Goal: Task Accomplishment & Management: Manage account settings

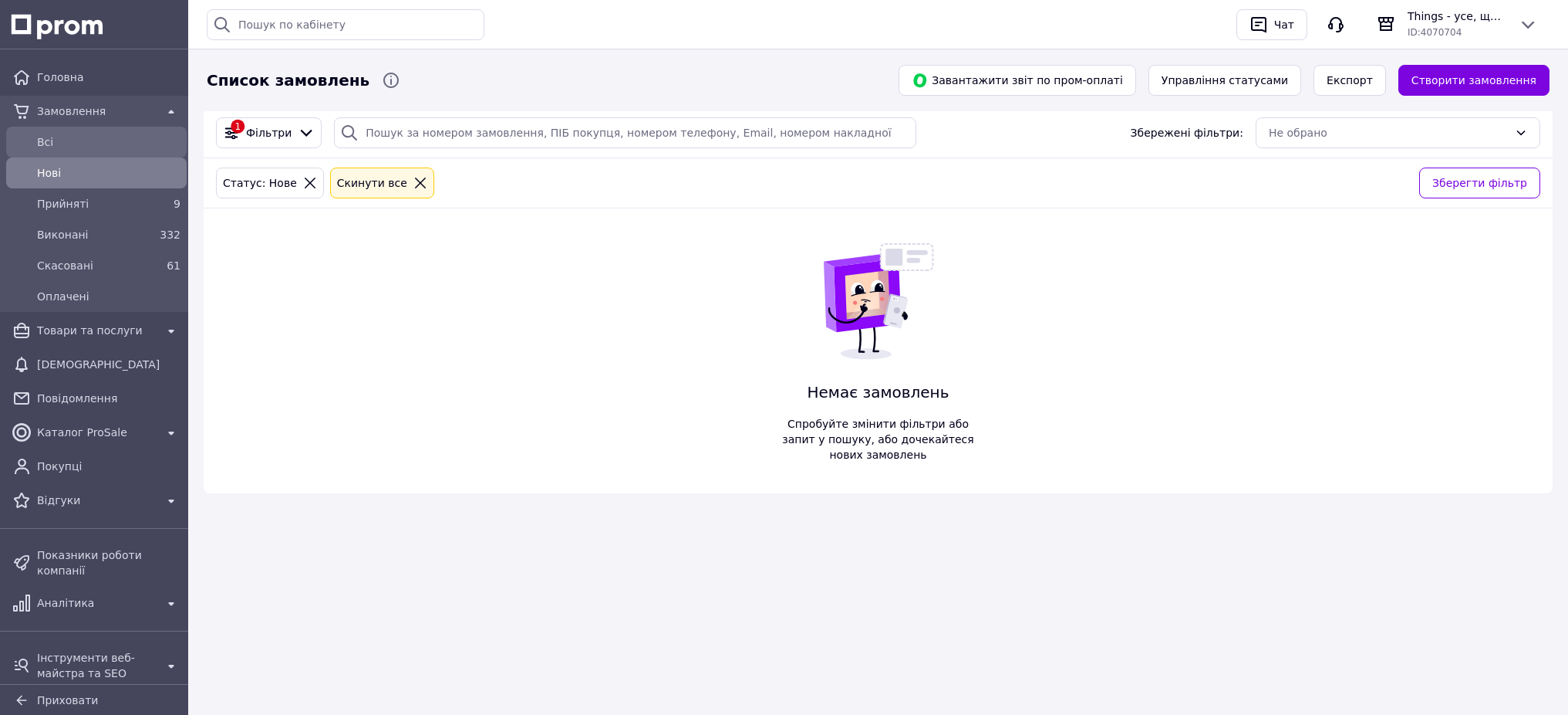
click at [113, 142] on span "Всi" at bounding box center [108, 141] width 143 height 15
click at [415, 185] on icon at bounding box center [420, 182] width 10 height 10
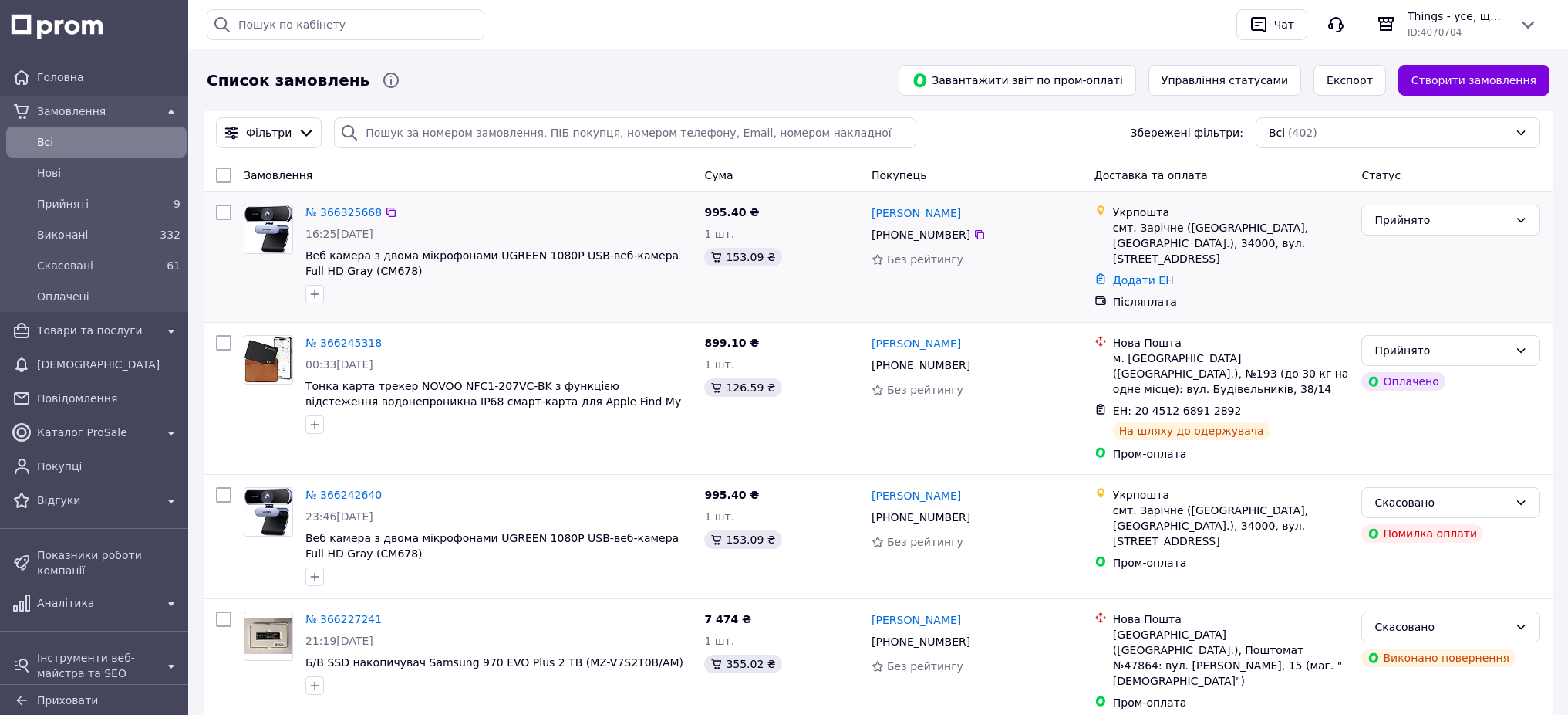
click at [523, 224] on div "№ 366325668 16:25, 12.10.2025 Веб камера з двома мікрофонами UGREEN 1080P USB-в…" at bounding box center [498, 254] width 399 height 111
click at [121, 334] on span "Товари та послуги" at bounding box center [96, 330] width 119 height 15
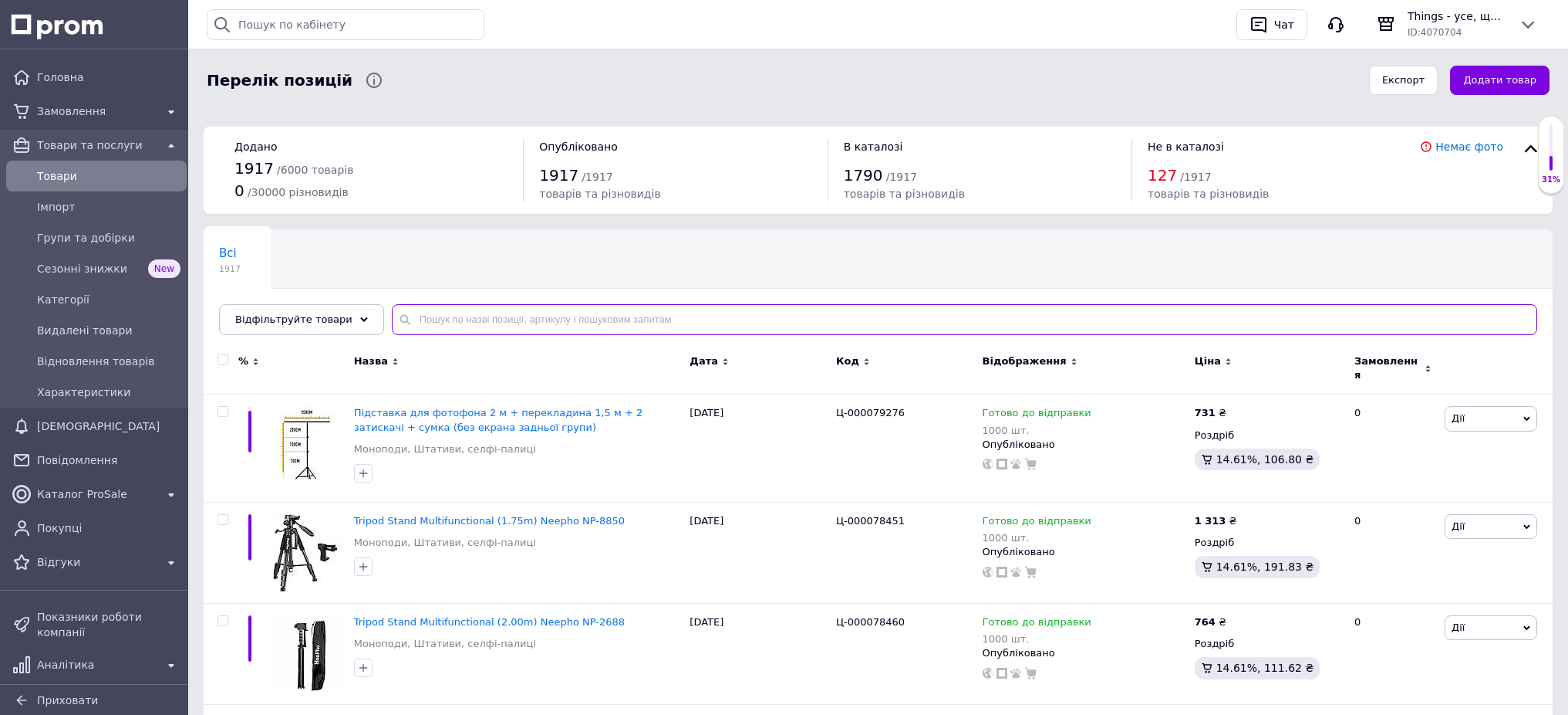
click at [512, 323] on input "text" at bounding box center [965, 319] width 1146 height 31
paste input "000521"
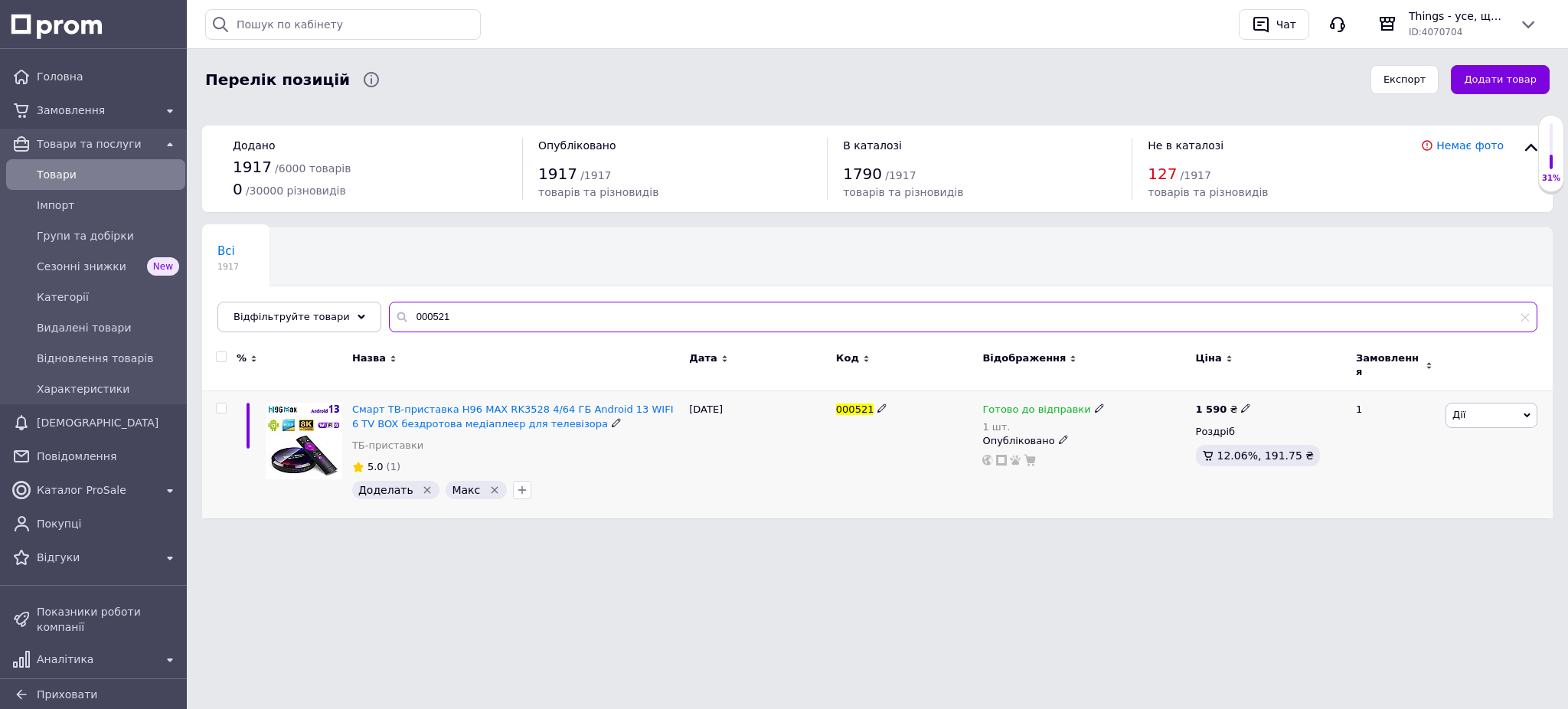
type input "000521"
click at [424, 486] on icon "Видалити мітку" at bounding box center [427, 489] width 7 height 7
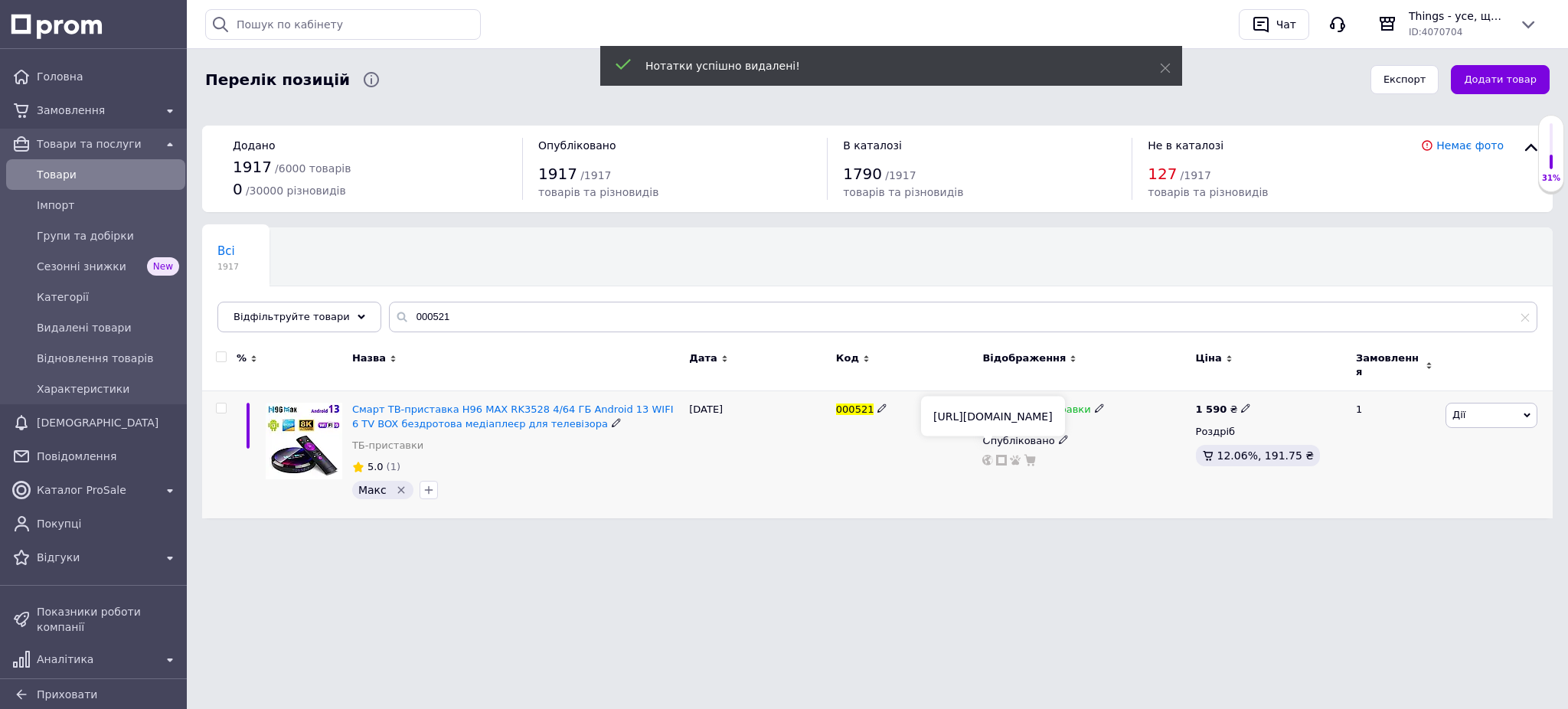
click at [985, 455] on icon at bounding box center [987, 459] width 10 height 10
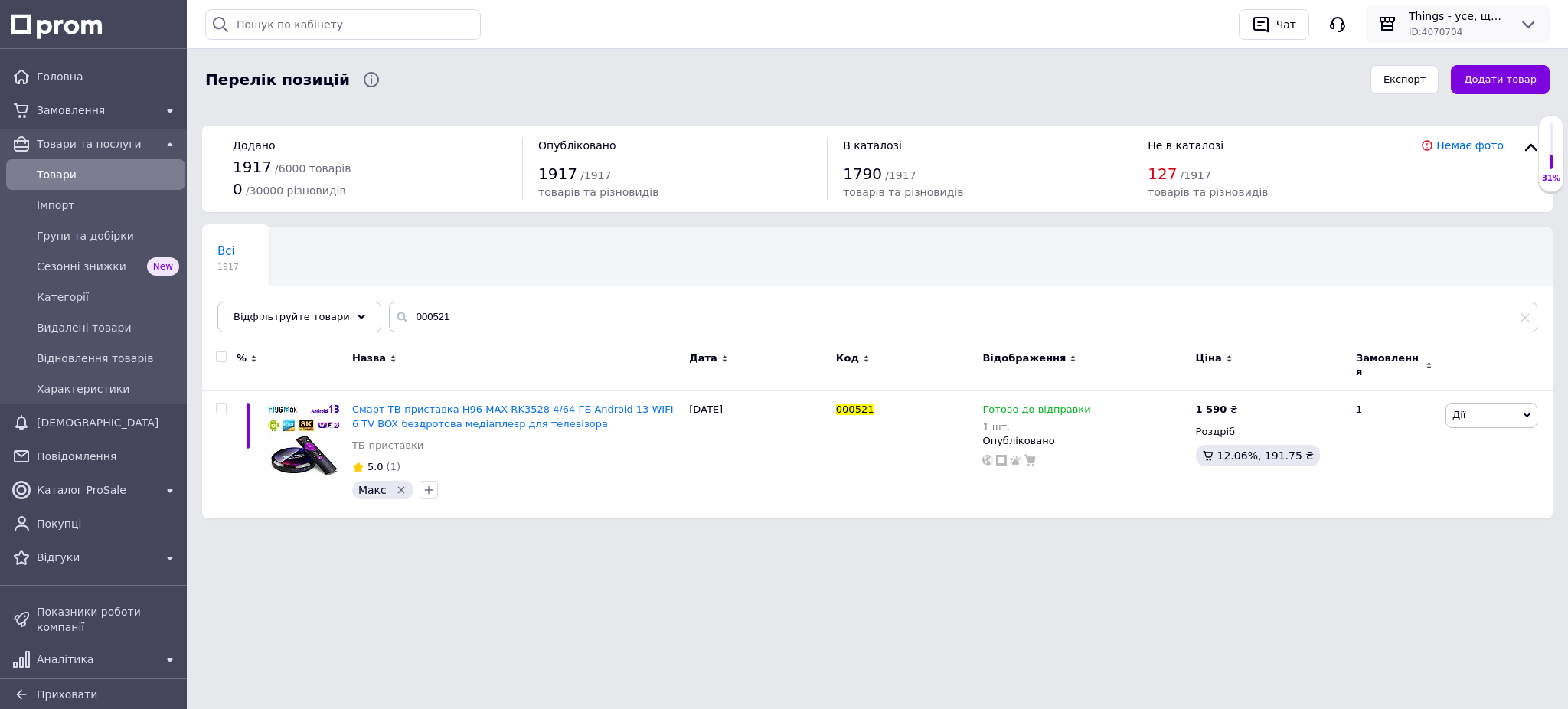
click at [1414, 27] on span "ID: 4070704" at bounding box center [1435, 32] width 53 height 10
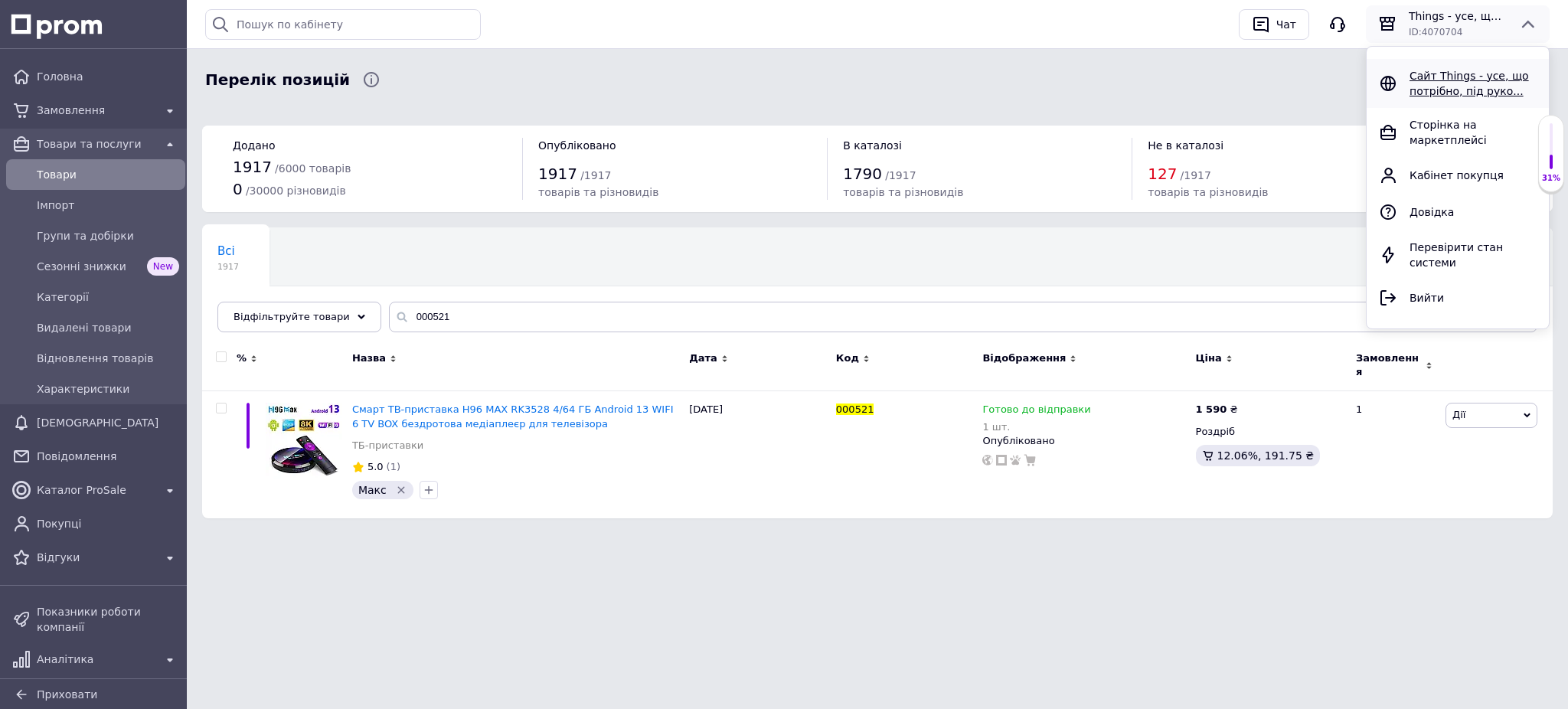
click at [1389, 82] on icon at bounding box center [1387, 83] width 15 height 15
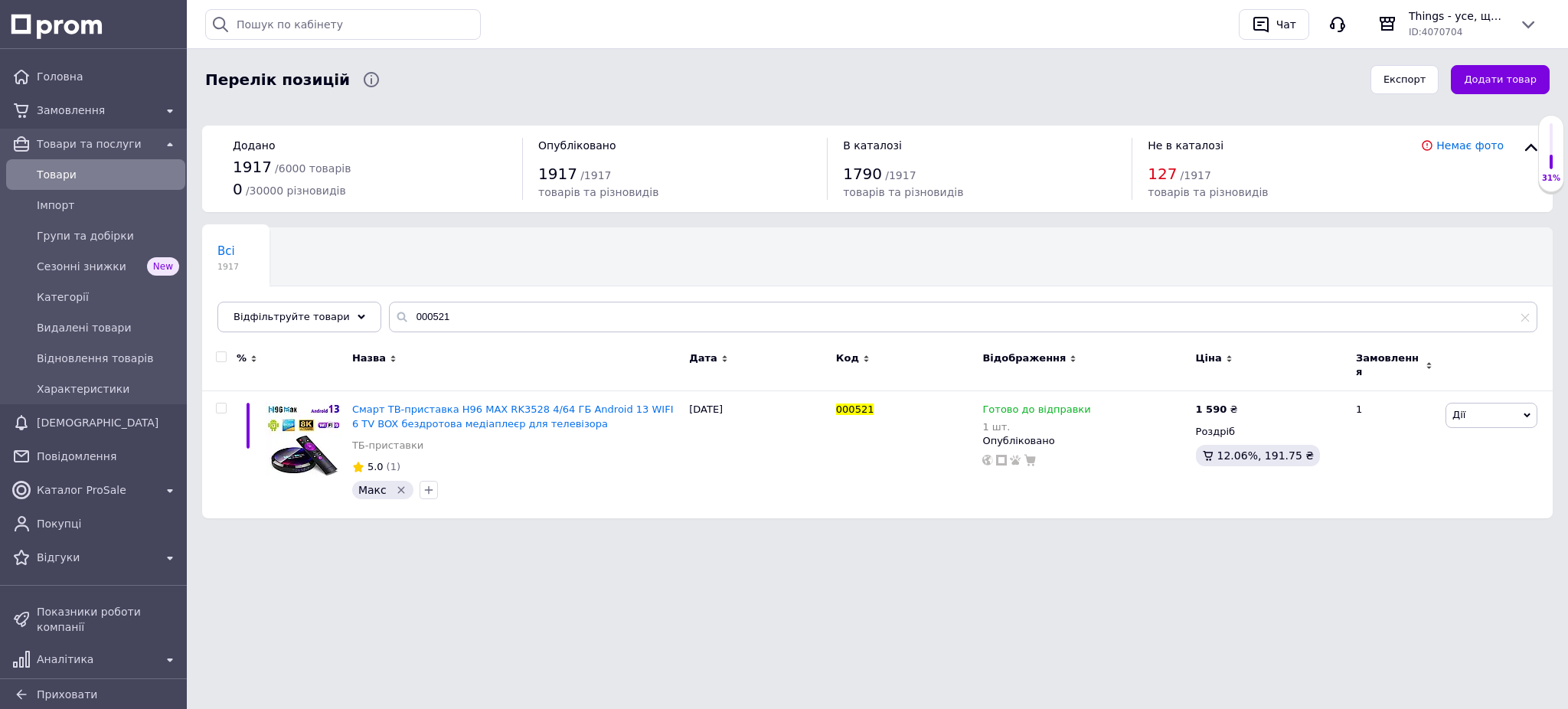
click at [541, 300] on div "Всі 1917 Ok Відфільтровано... Зберегти" at bounding box center [877, 287] width 1350 height 126
click at [537, 318] on input "000521" at bounding box center [963, 316] width 1148 height 31
click at [988, 455] on use at bounding box center [987, 459] width 10 height 10
click at [423, 485] on icon "button" at bounding box center [428, 489] width 12 height 12
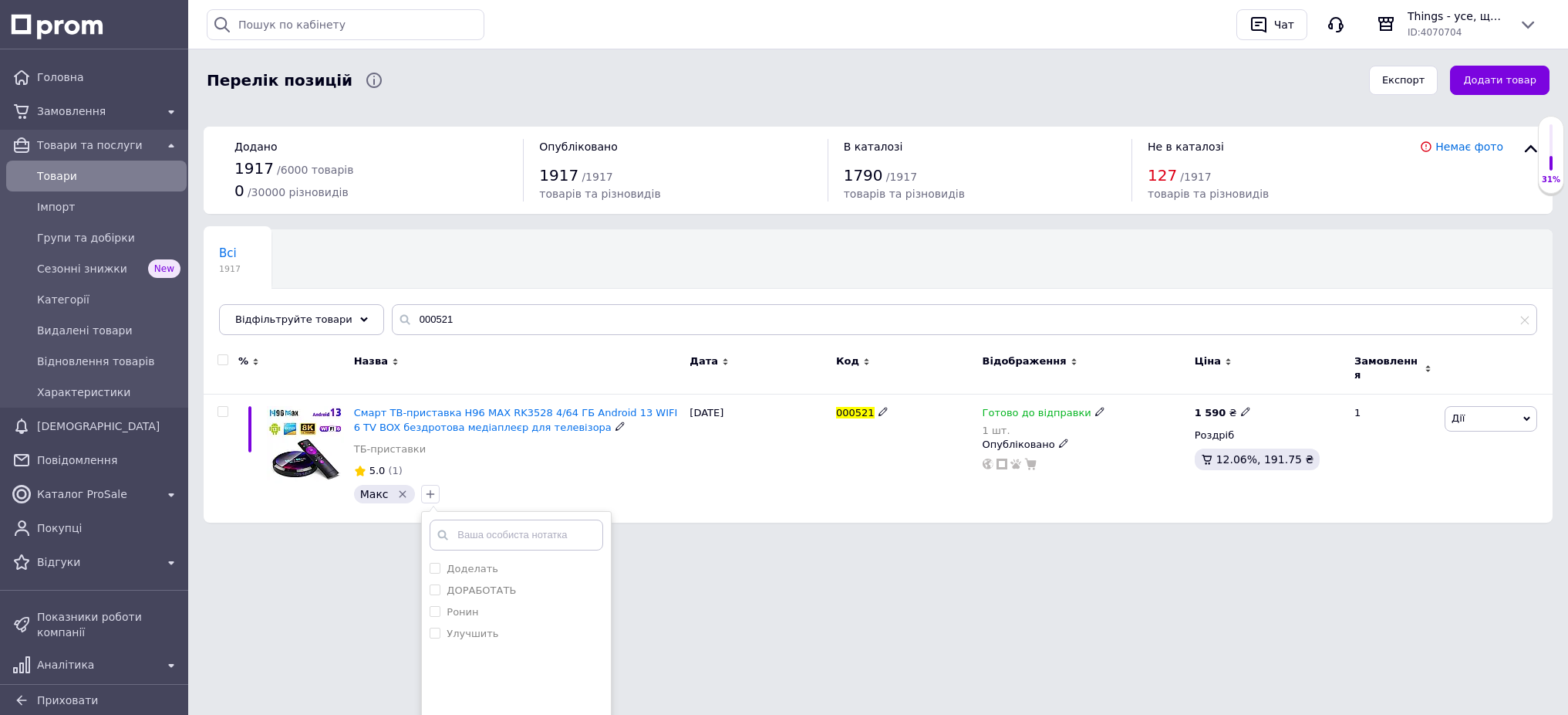
click at [468, 520] on input "text" at bounding box center [517, 535] width 173 height 31
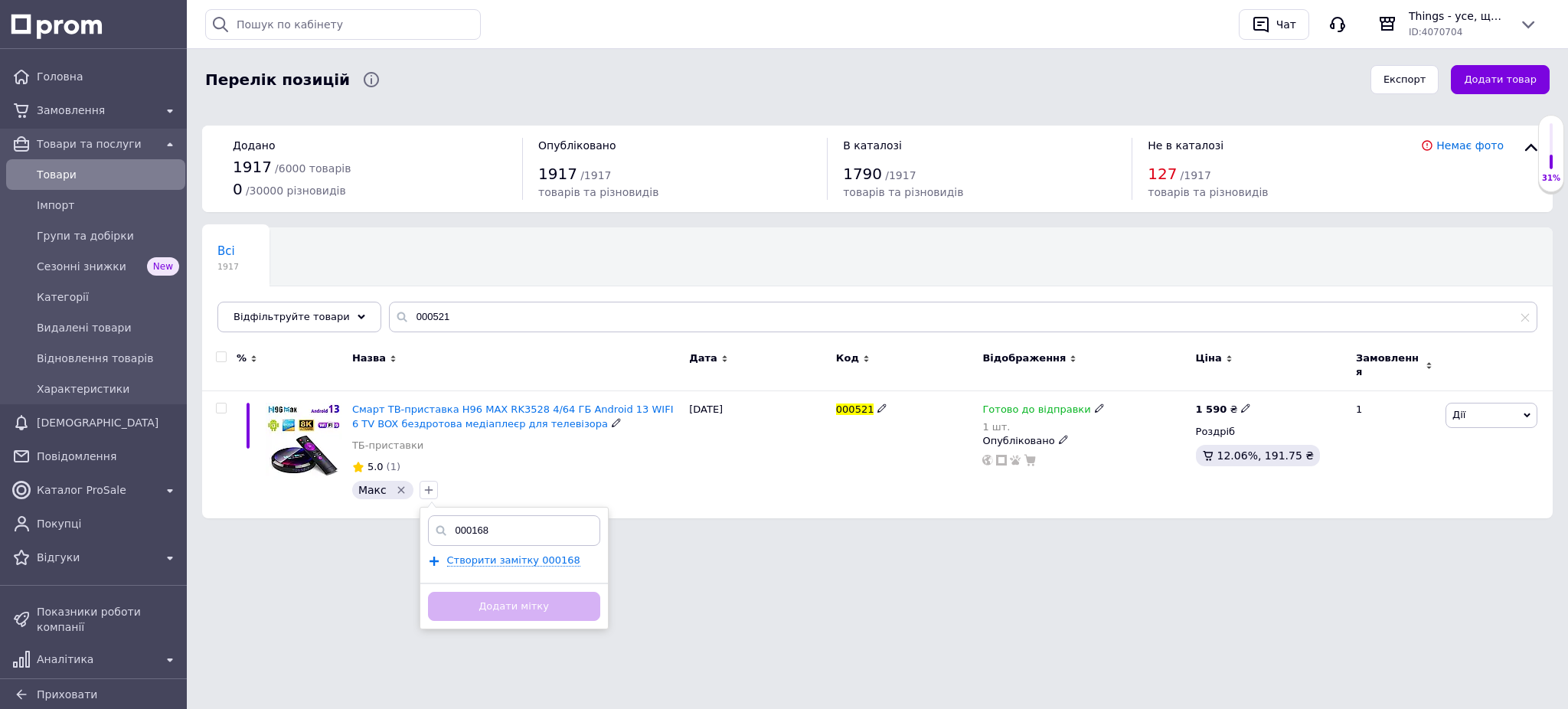
type input "000168"
click at [335, 535] on div "Чат з покупцем" at bounding box center [784, 548] width 1568 height 31
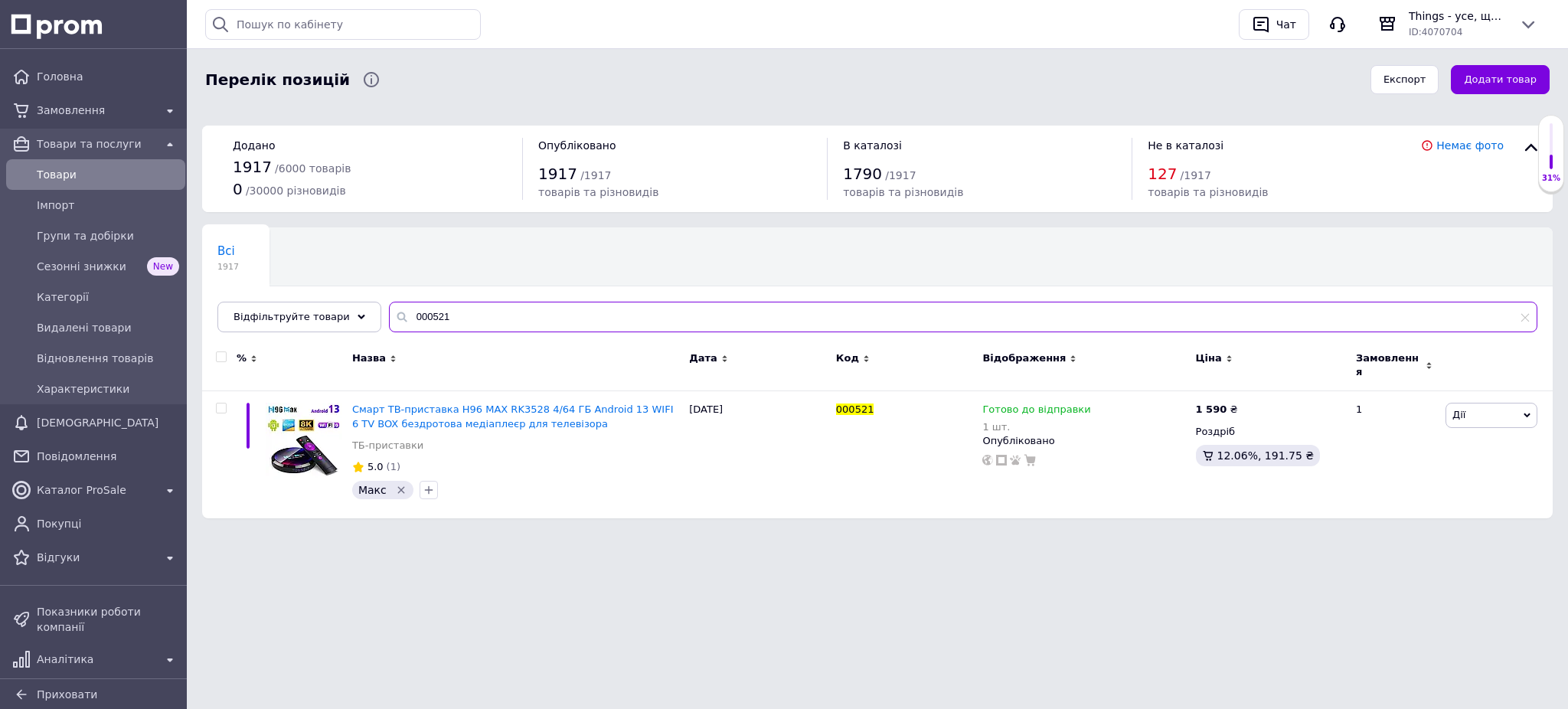
click at [431, 308] on input "000521" at bounding box center [963, 316] width 1148 height 31
paste input "168"
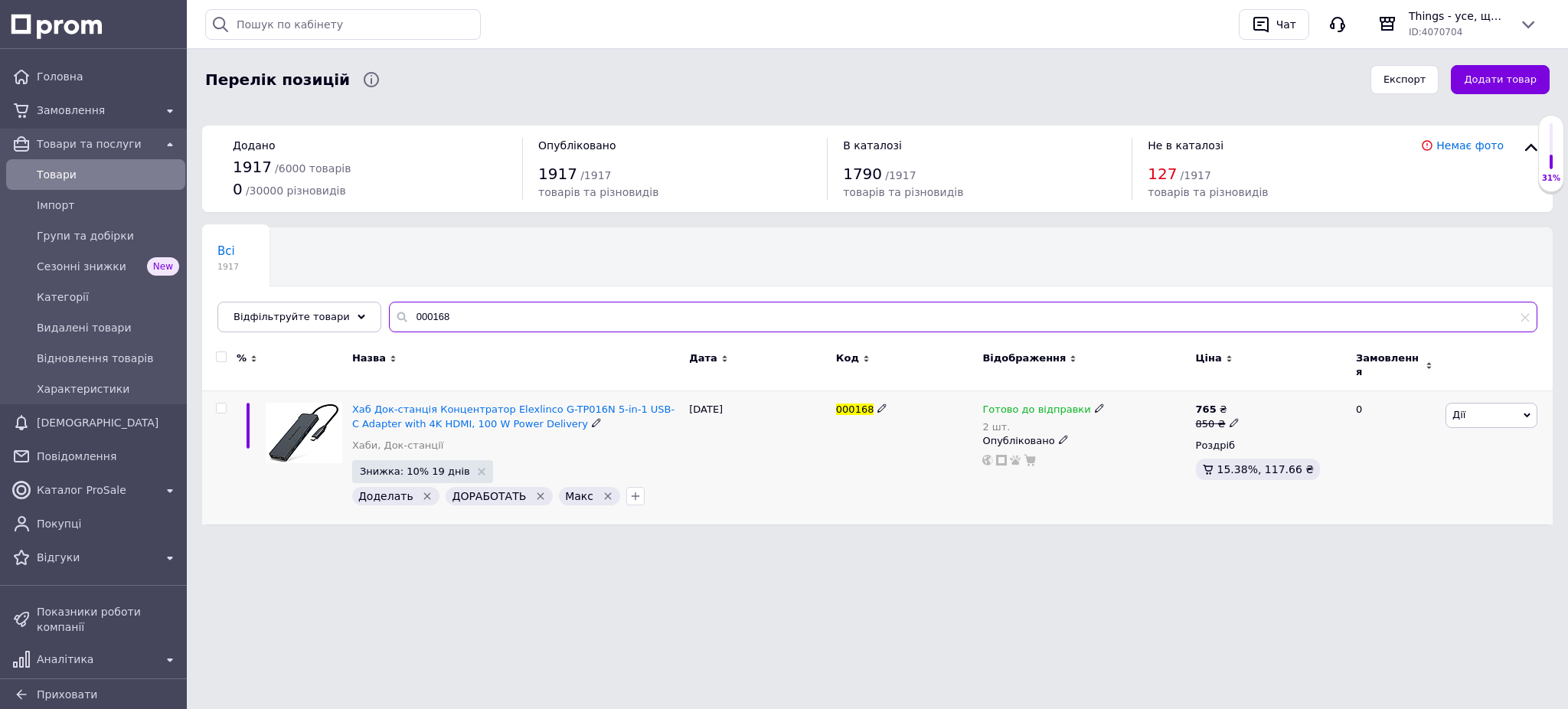
type input "000168"
click at [424, 493] on icon "Видалити мітку" at bounding box center [427, 496] width 7 height 7
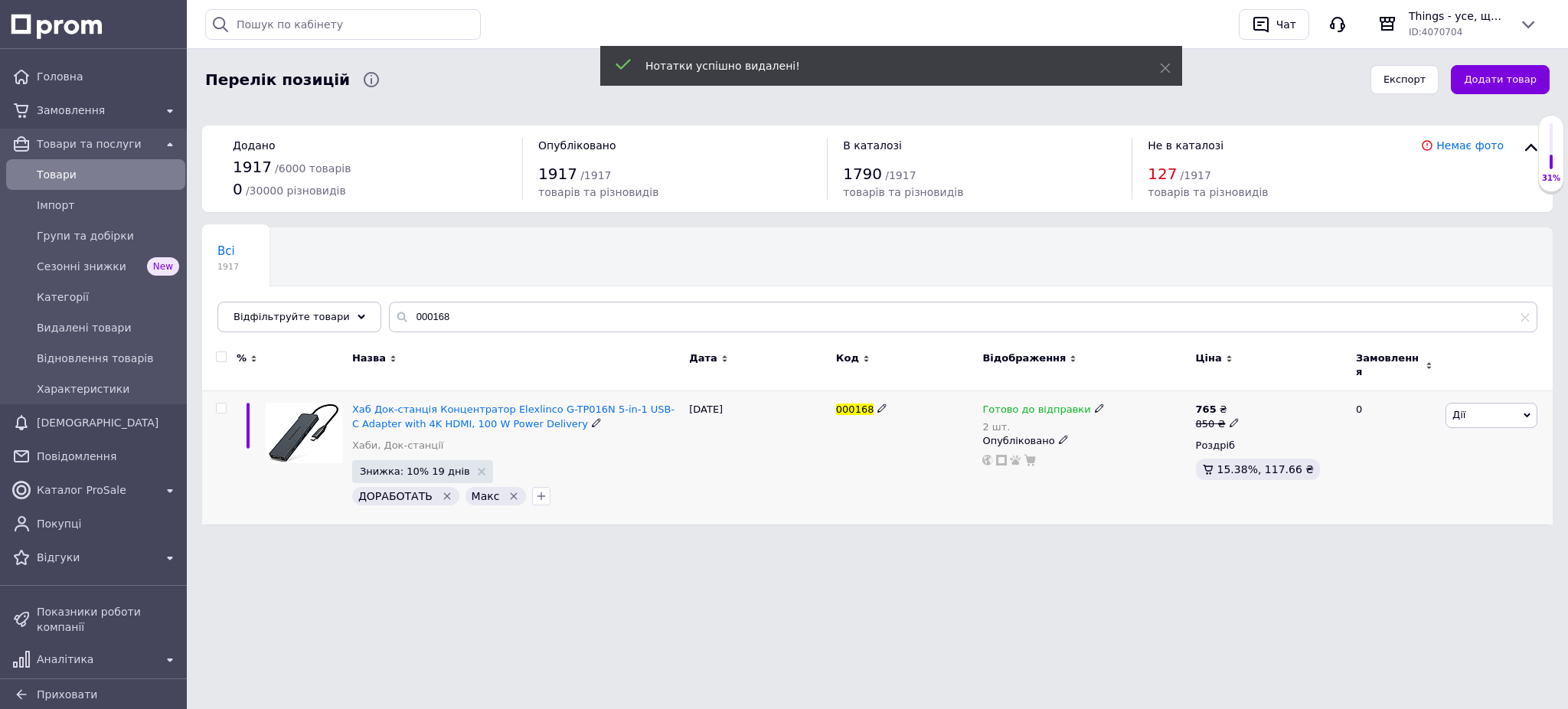
click at [443, 490] on icon "Видалити мітку" at bounding box center [446, 496] width 12 height 12
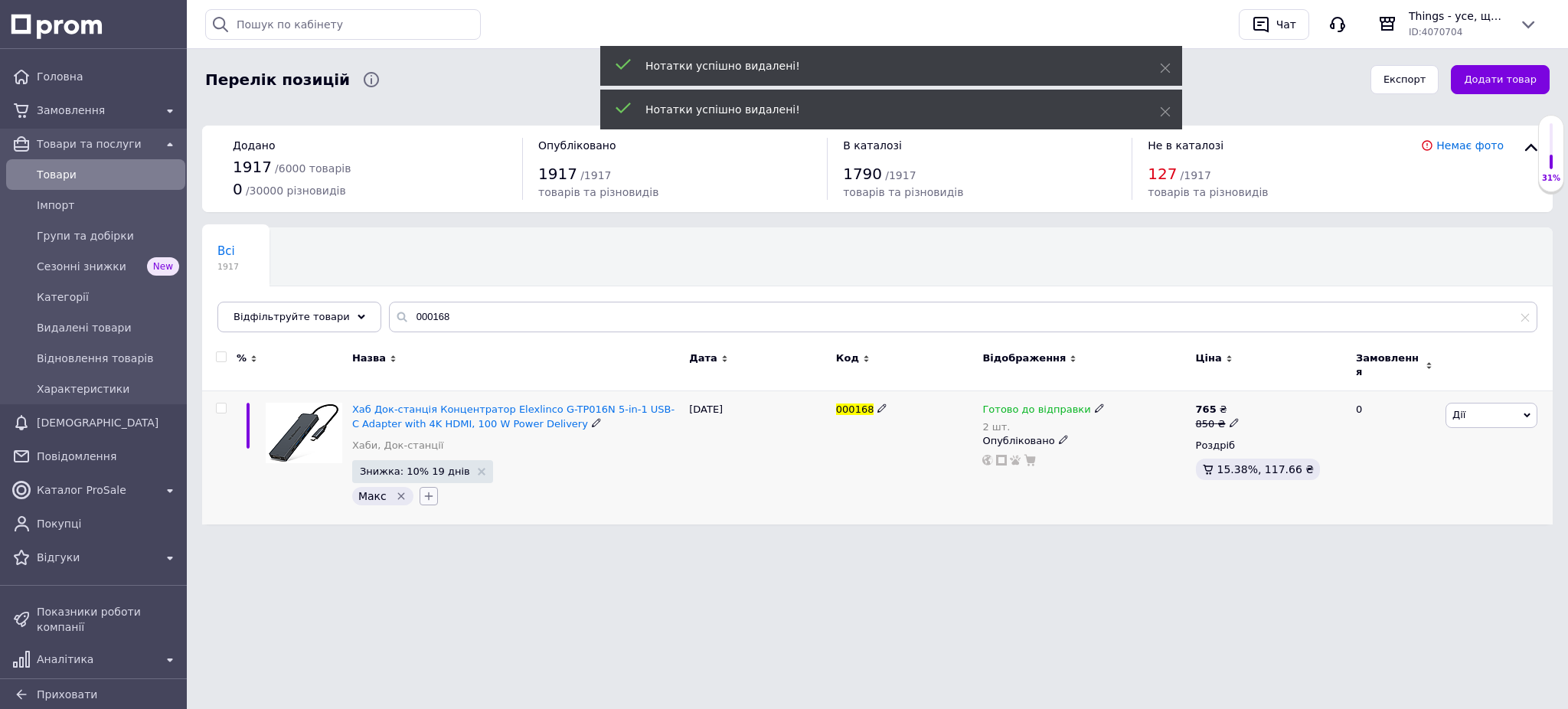
click at [430, 490] on icon "button" at bounding box center [428, 496] width 12 height 12
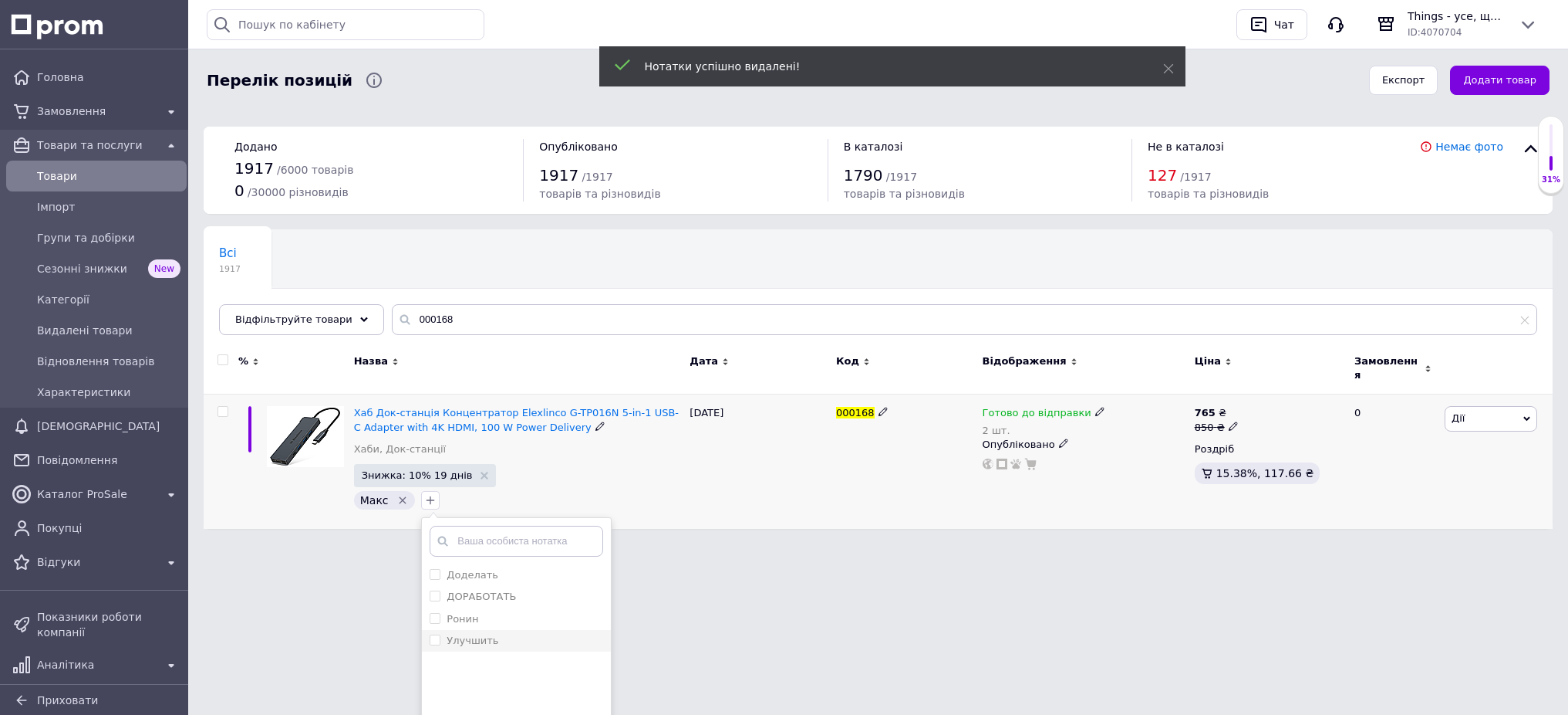
click at [448, 635] on label "Улучшить" at bounding box center [472, 640] width 52 height 11
checkbox input "true"
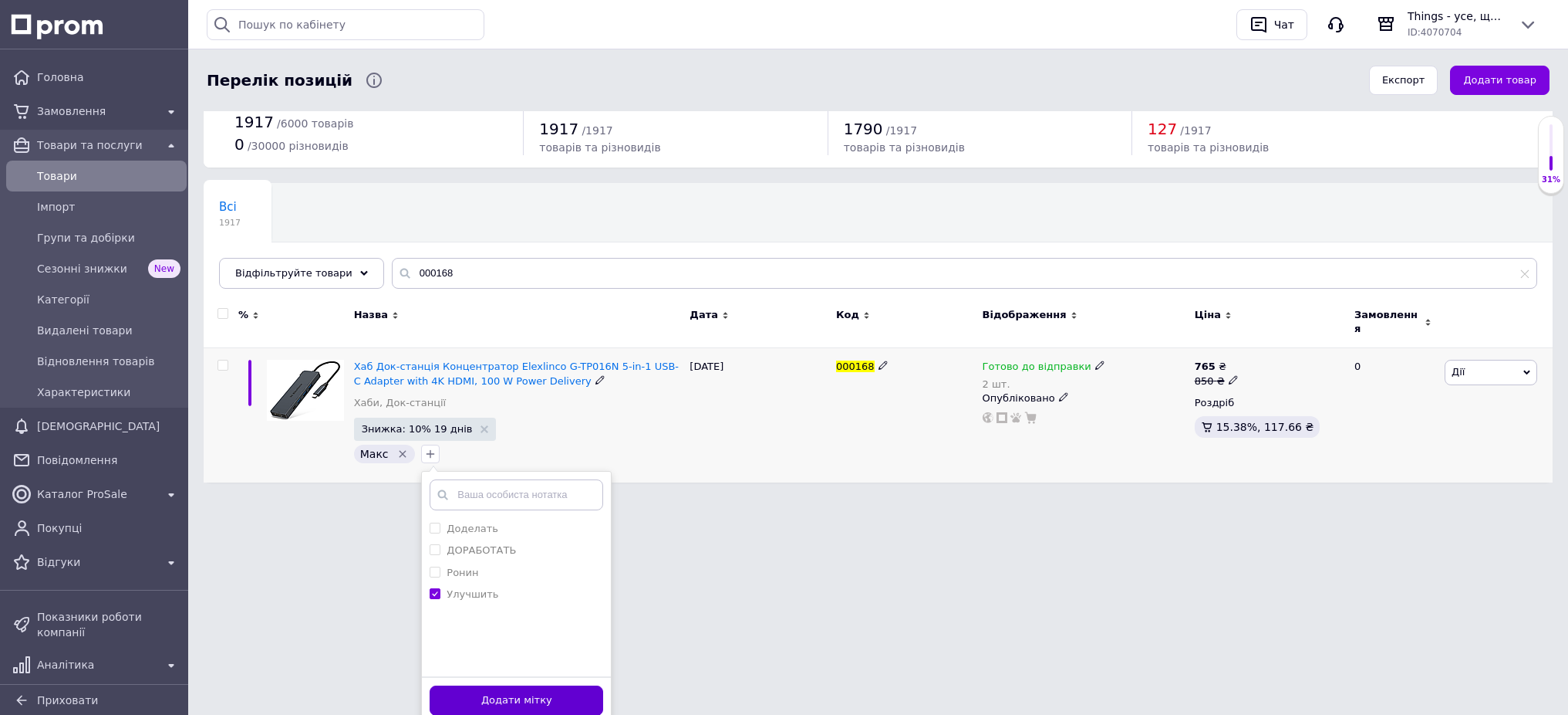
click at [589, 690] on button "Додати мітку" at bounding box center [517, 701] width 173 height 30
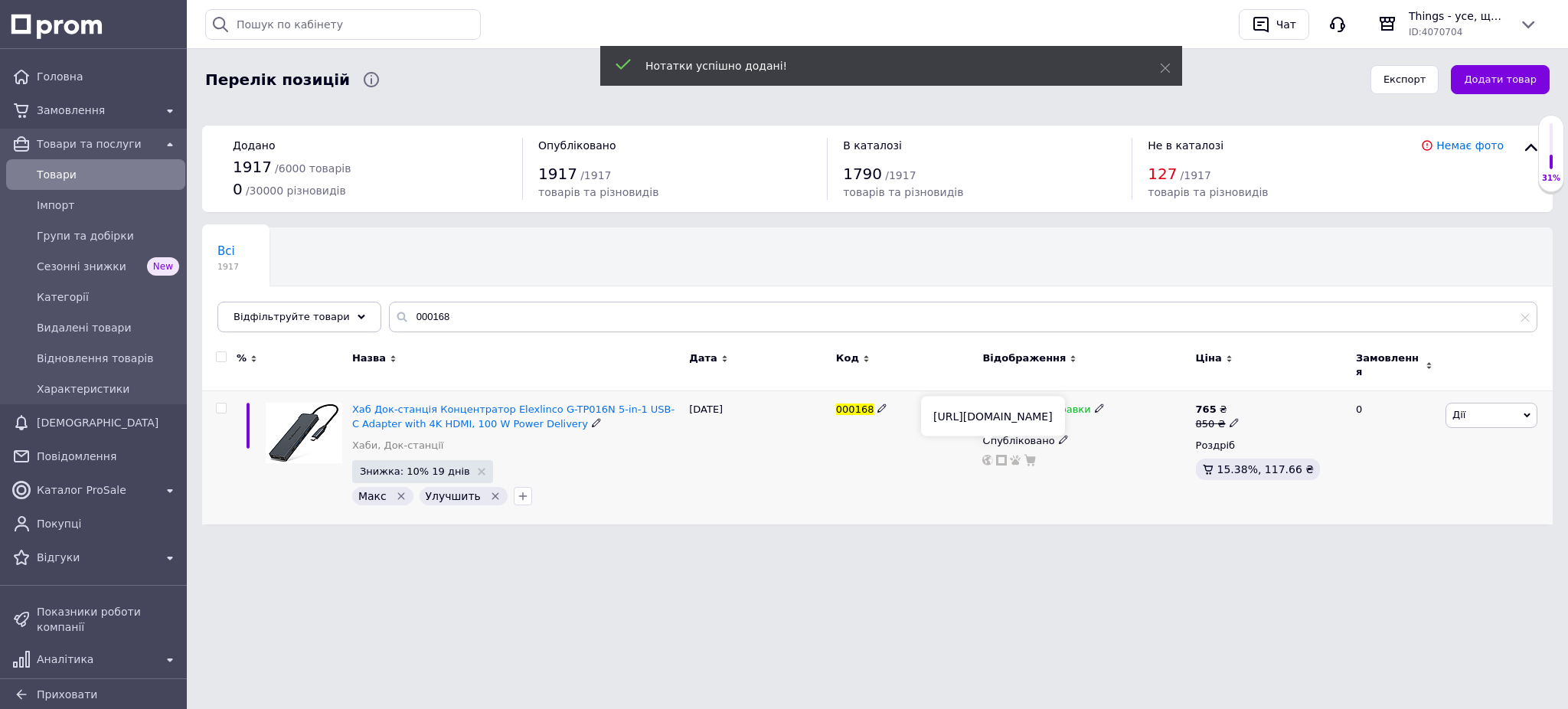
click at [988, 455] on use at bounding box center [987, 459] width 10 height 10
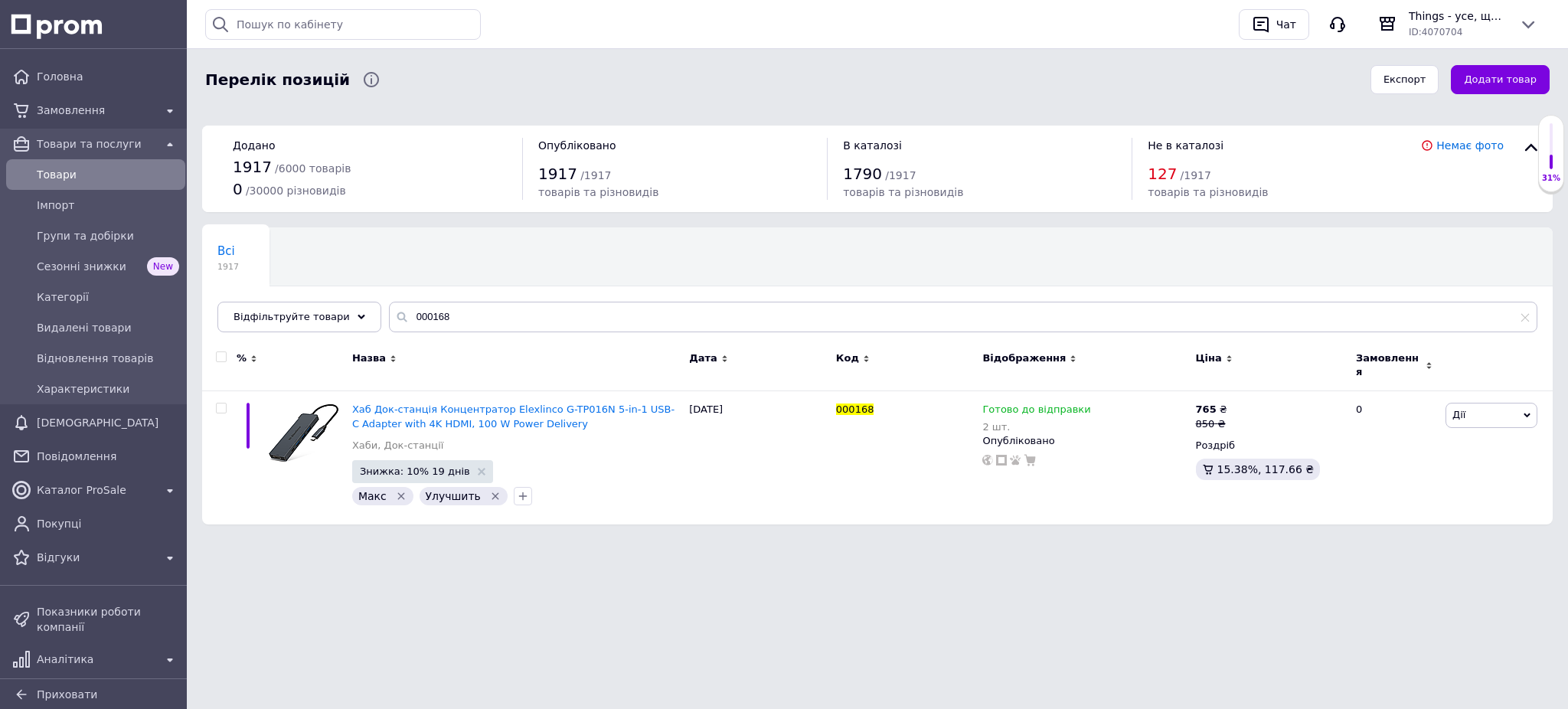
click at [429, 314] on input "000168" at bounding box center [963, 316] width 1148 height 31
paste input "47"
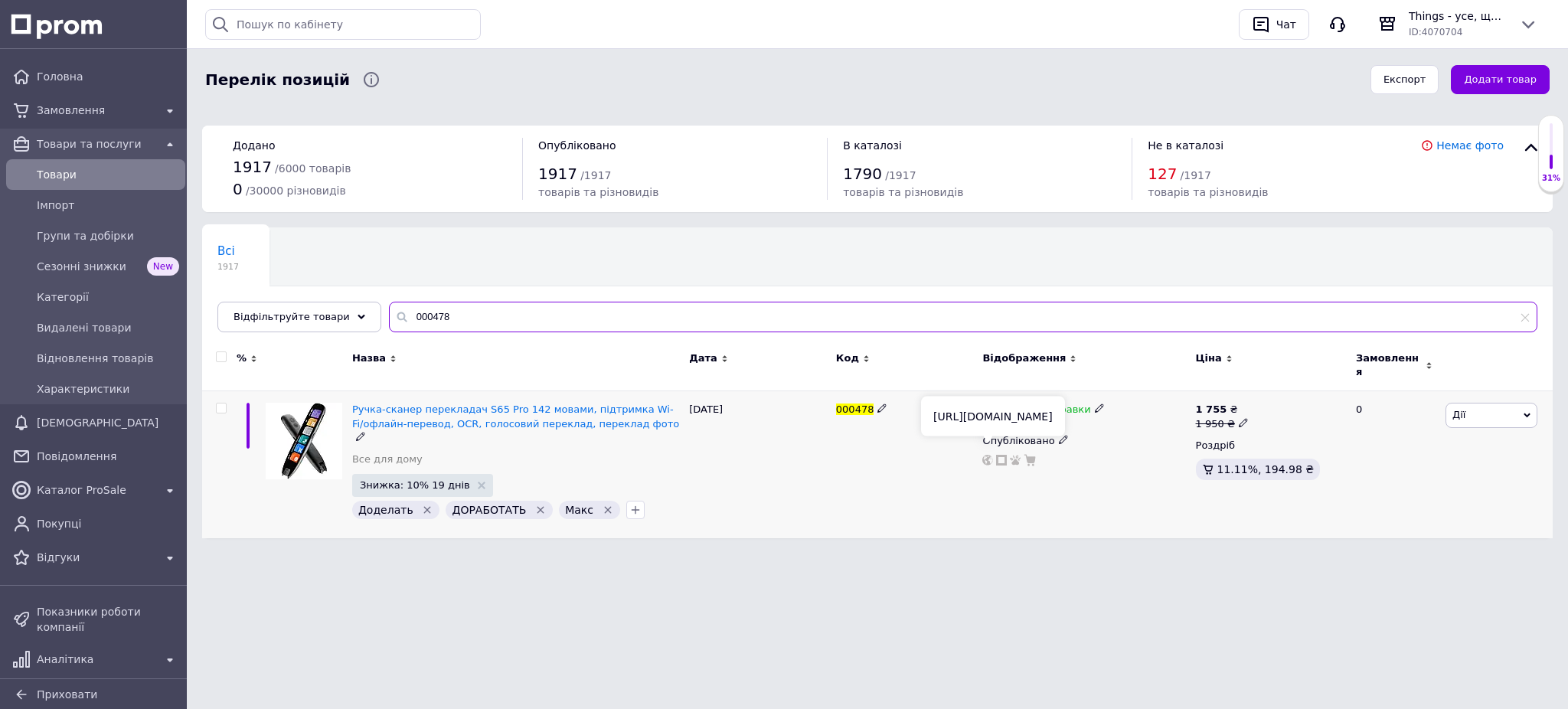
type input "000478"
click at [991, 455] on icon at bounding box center [987, 459] width 10 height 10
click at [424, 507] on icon "Видалити мітку" at bounding box center [427, 510] width 7 height 7
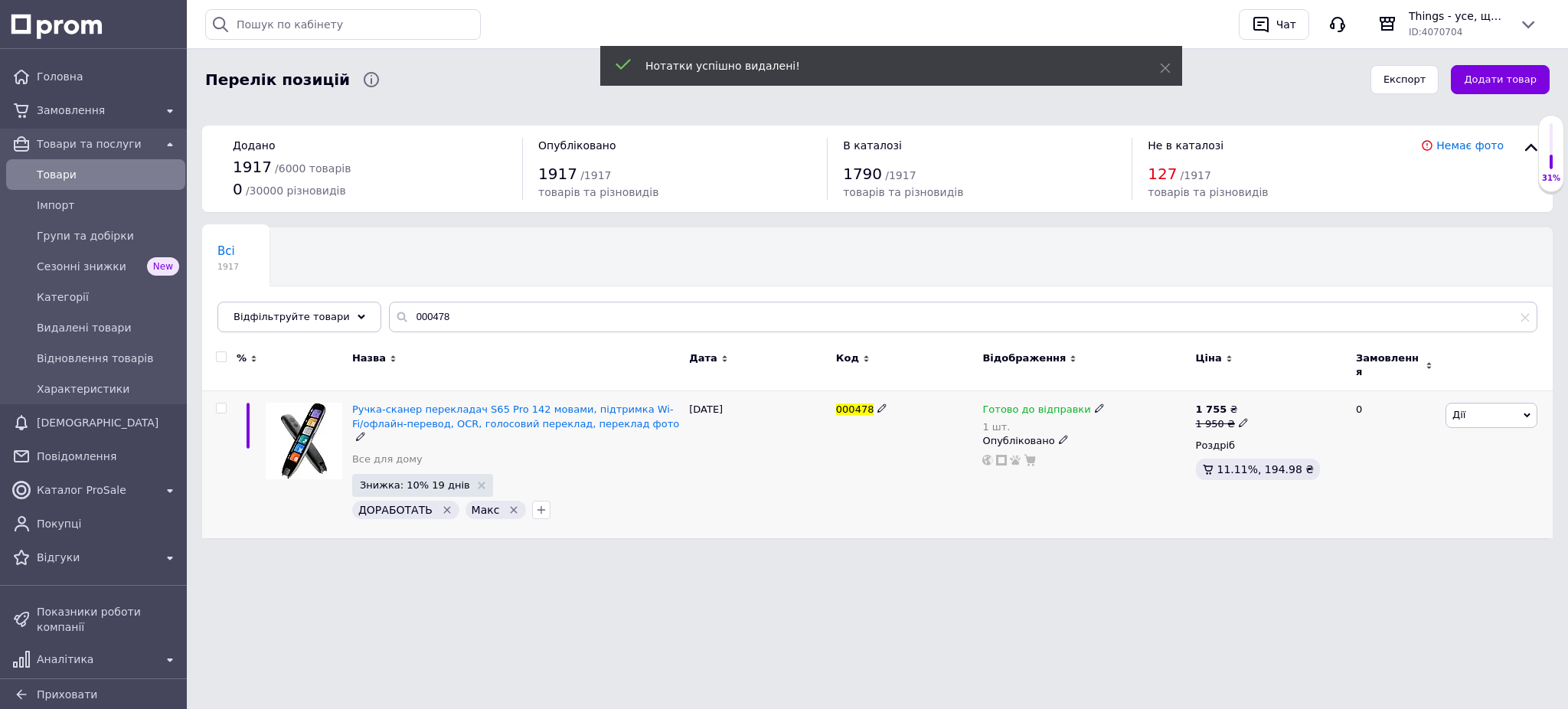
click at [442, 503] on icon "Видалити мітку" at bounding box center [446, 509] width 12 height 12
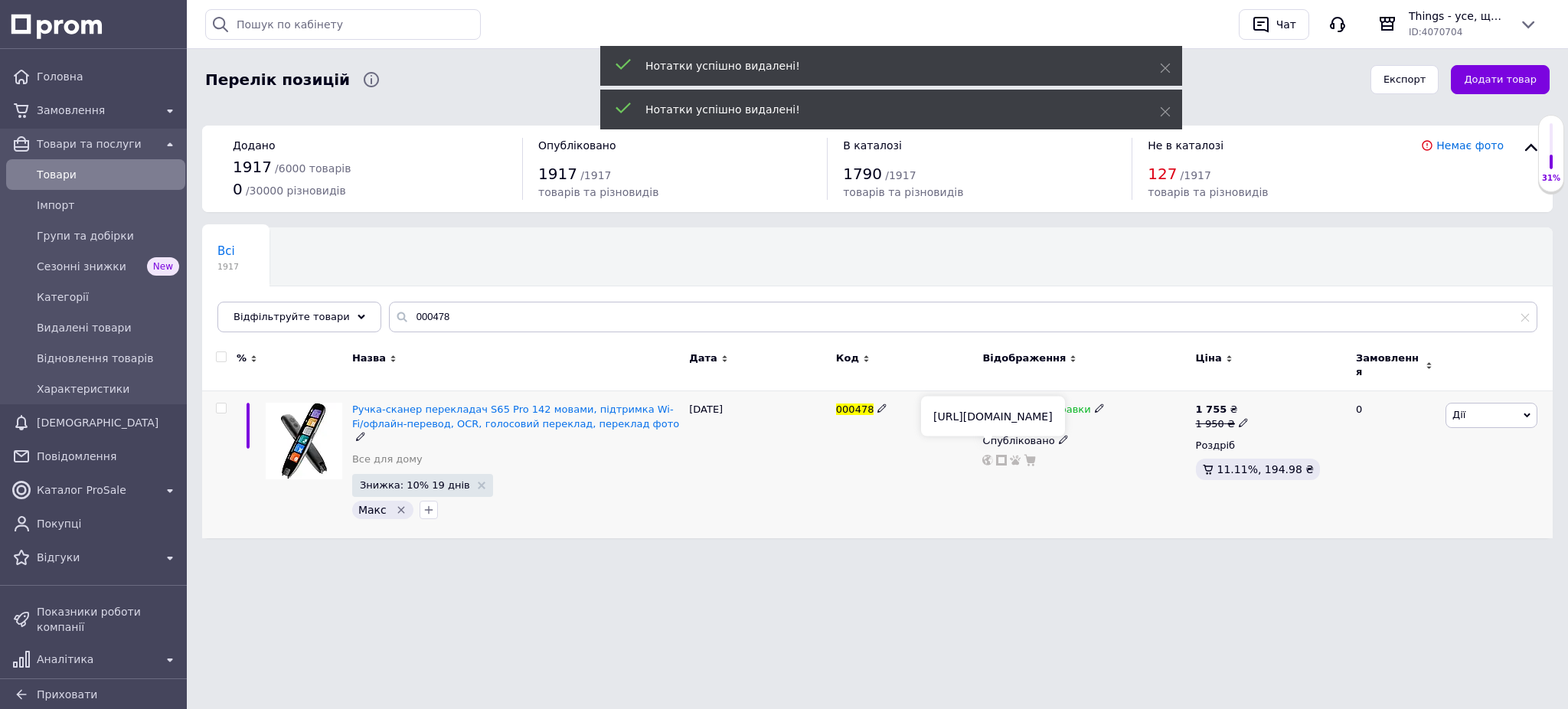
click at [984, 455] on icon at bounding box center [987, 459] width 10 height 10
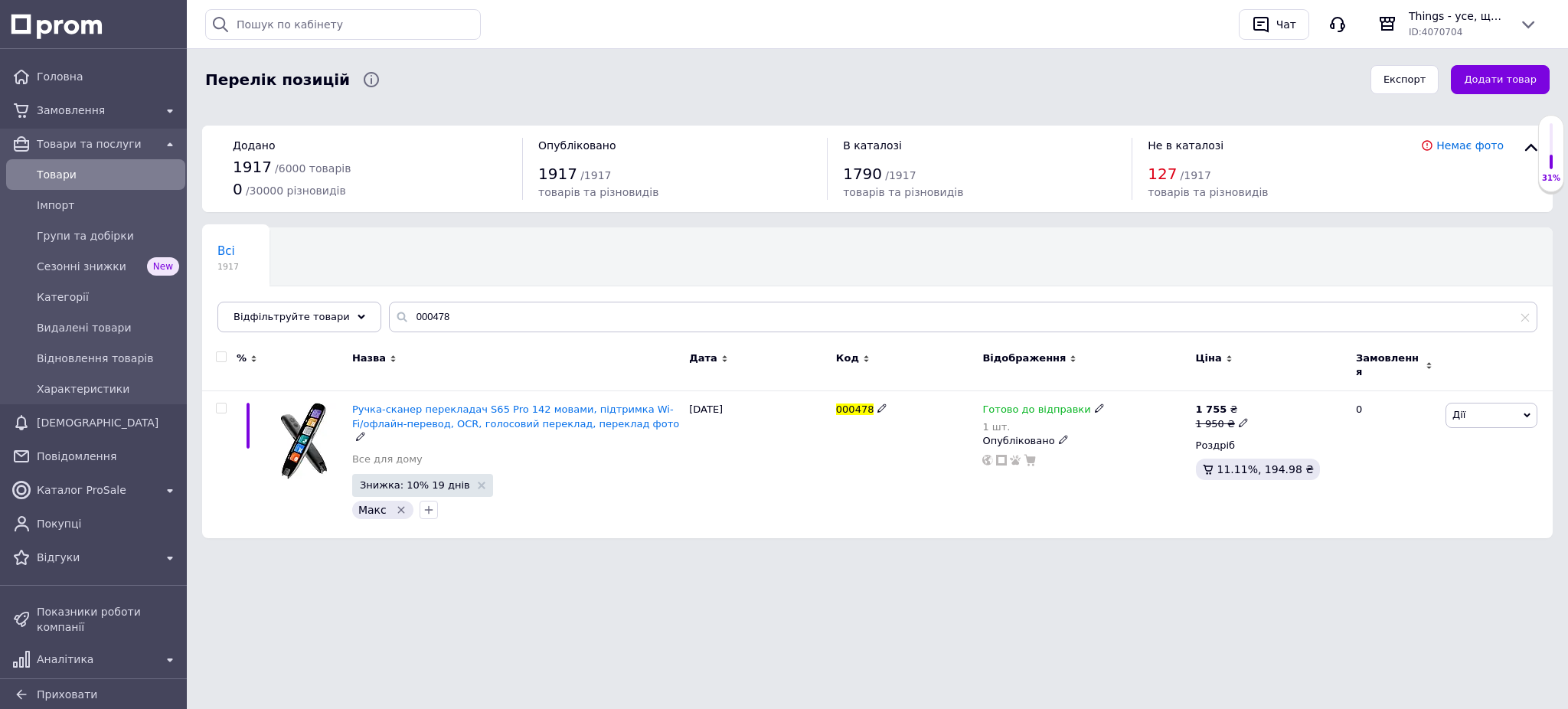
click at [416, 498] on div at bounding box center [428, 510] width 24 height 24
click at [423, 503] on icon "button" at bounding box center [428, 509] width 12 height 12
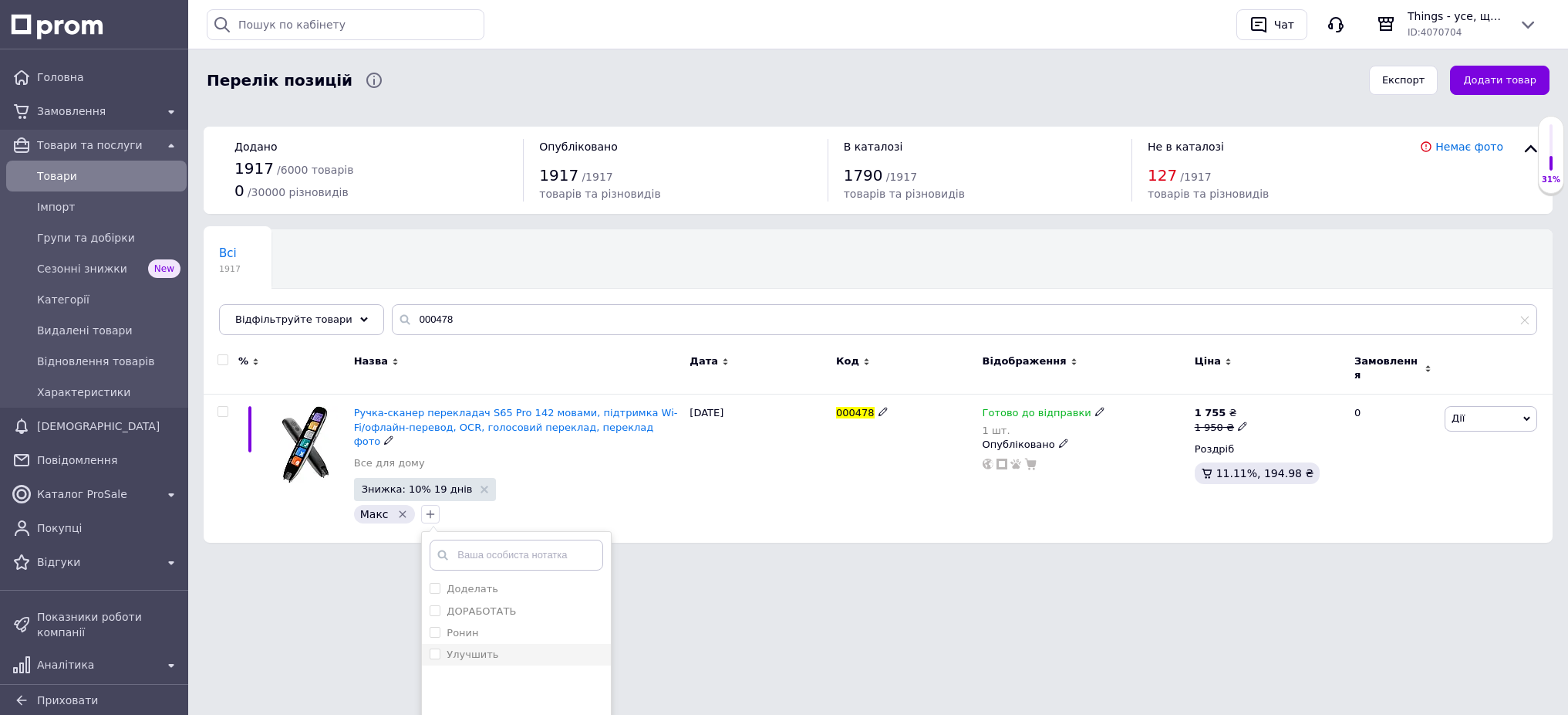
click at [450, 648] on label "Улучшить" at bounding box center [472, 654] width 52 height 11
checkbox input "true"
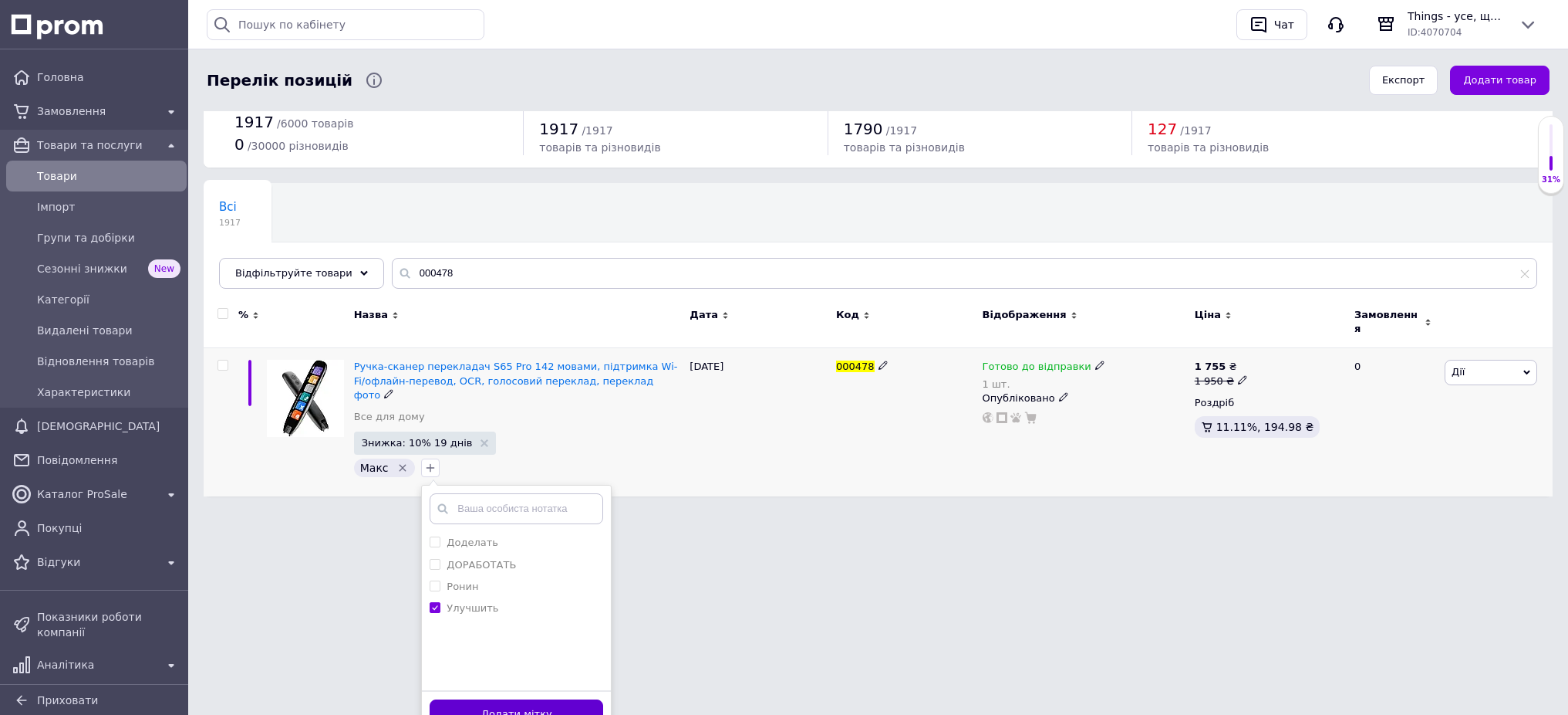
click at [550, 699] on button "Додати мітку" at bounding box center [517, 714] width 173 height 30
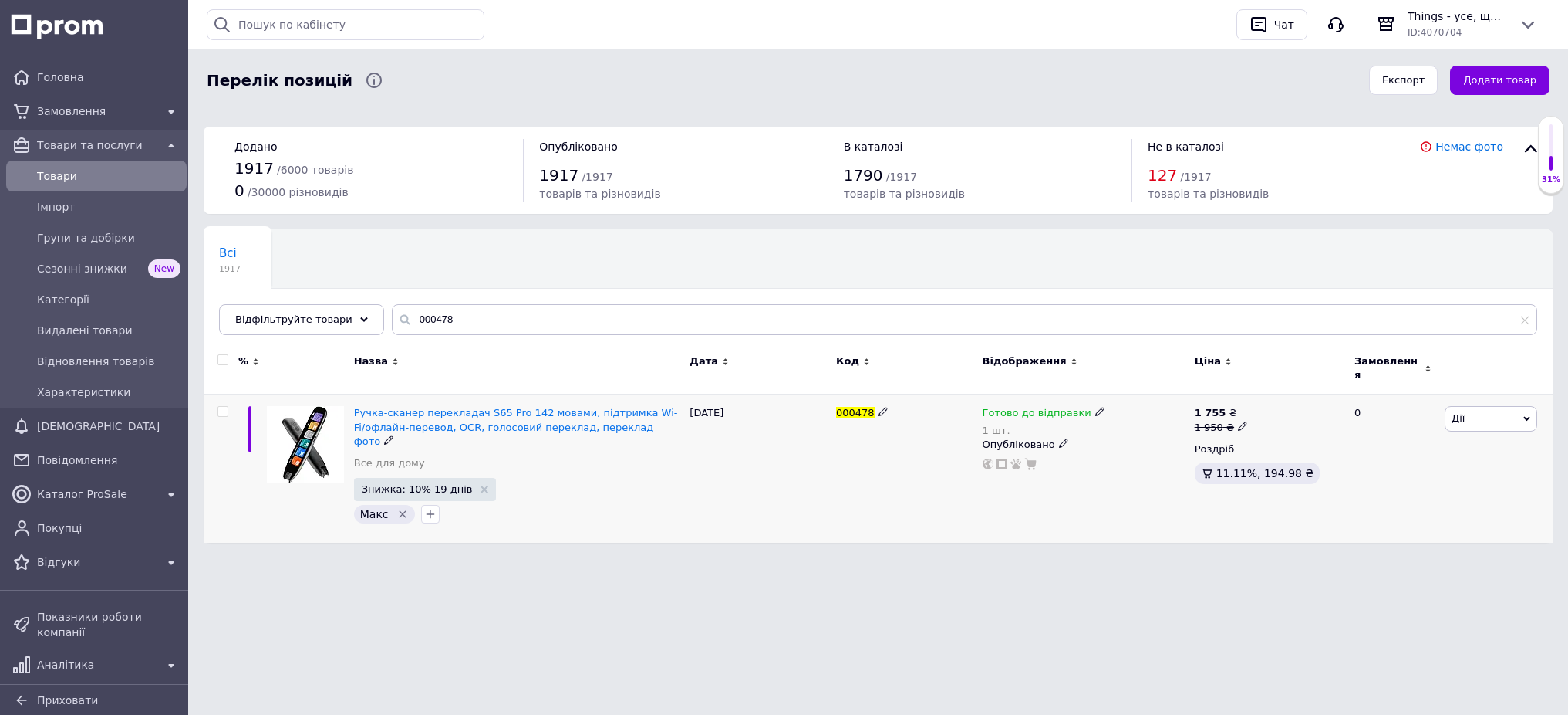
scroll to position [0, 0]
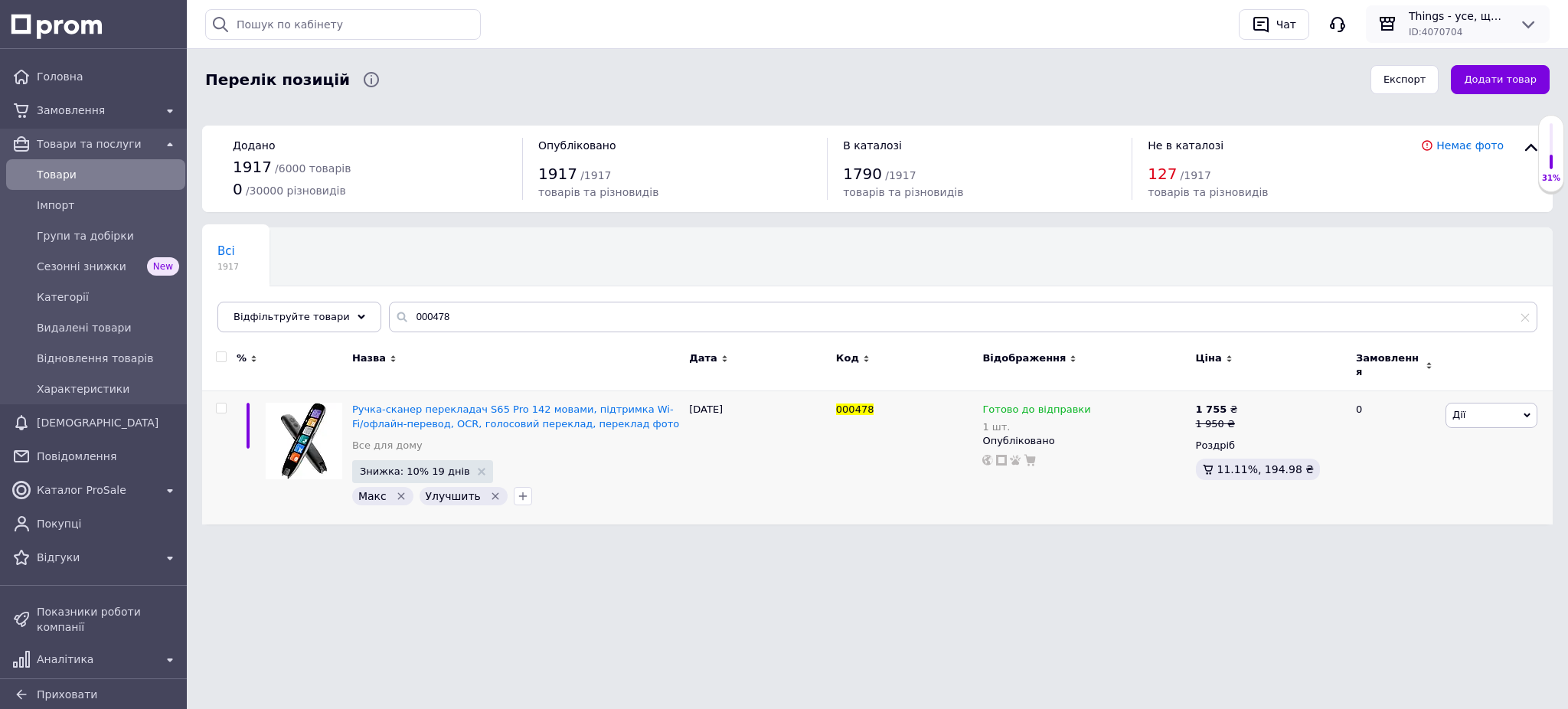
click at [1426, 32] on span "ID: 4070704" at bounding box center [1435, 32] width 53 height 10
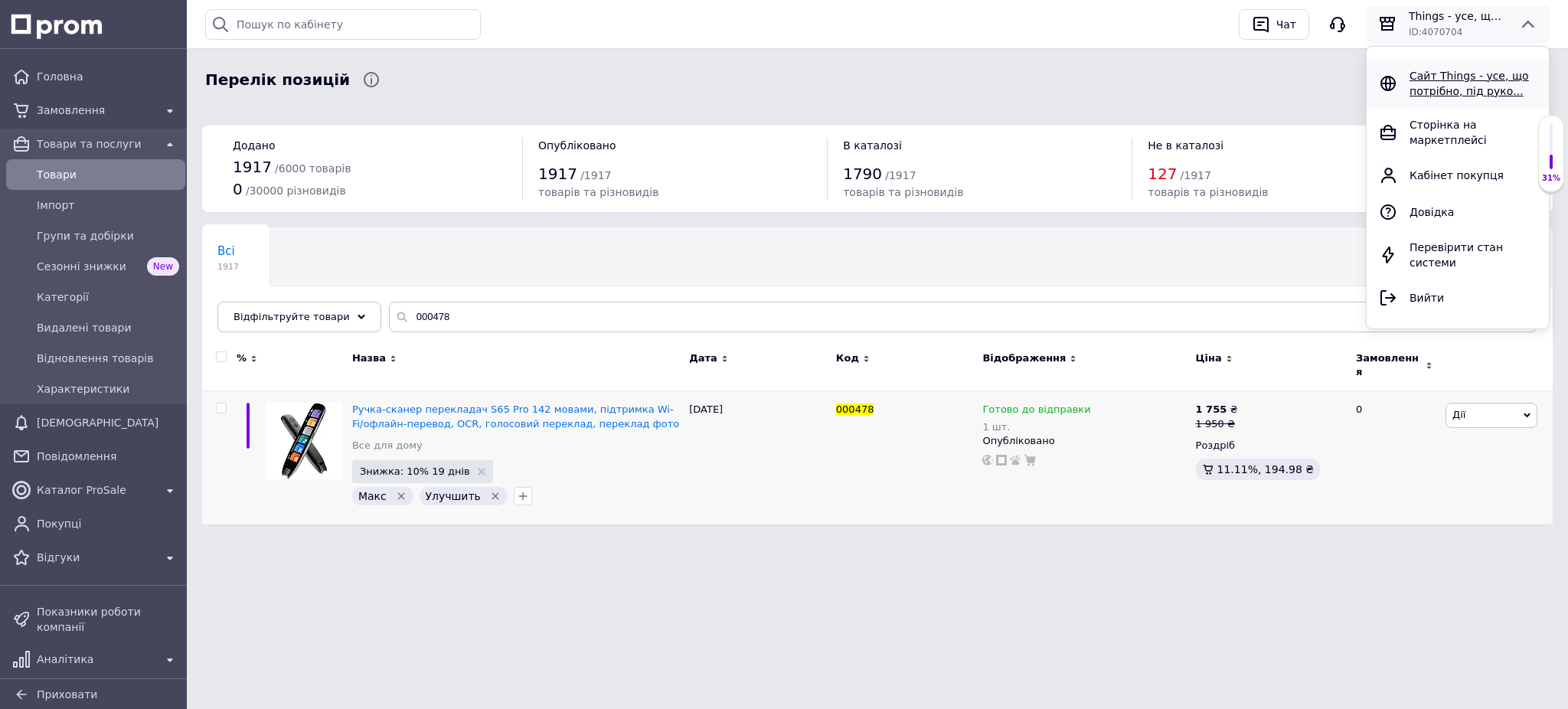
click at [1423, 82] on div "Сайт Things - усе, що потрібно, під руко..." at bounding box center [1473, 83] width 127 height 31
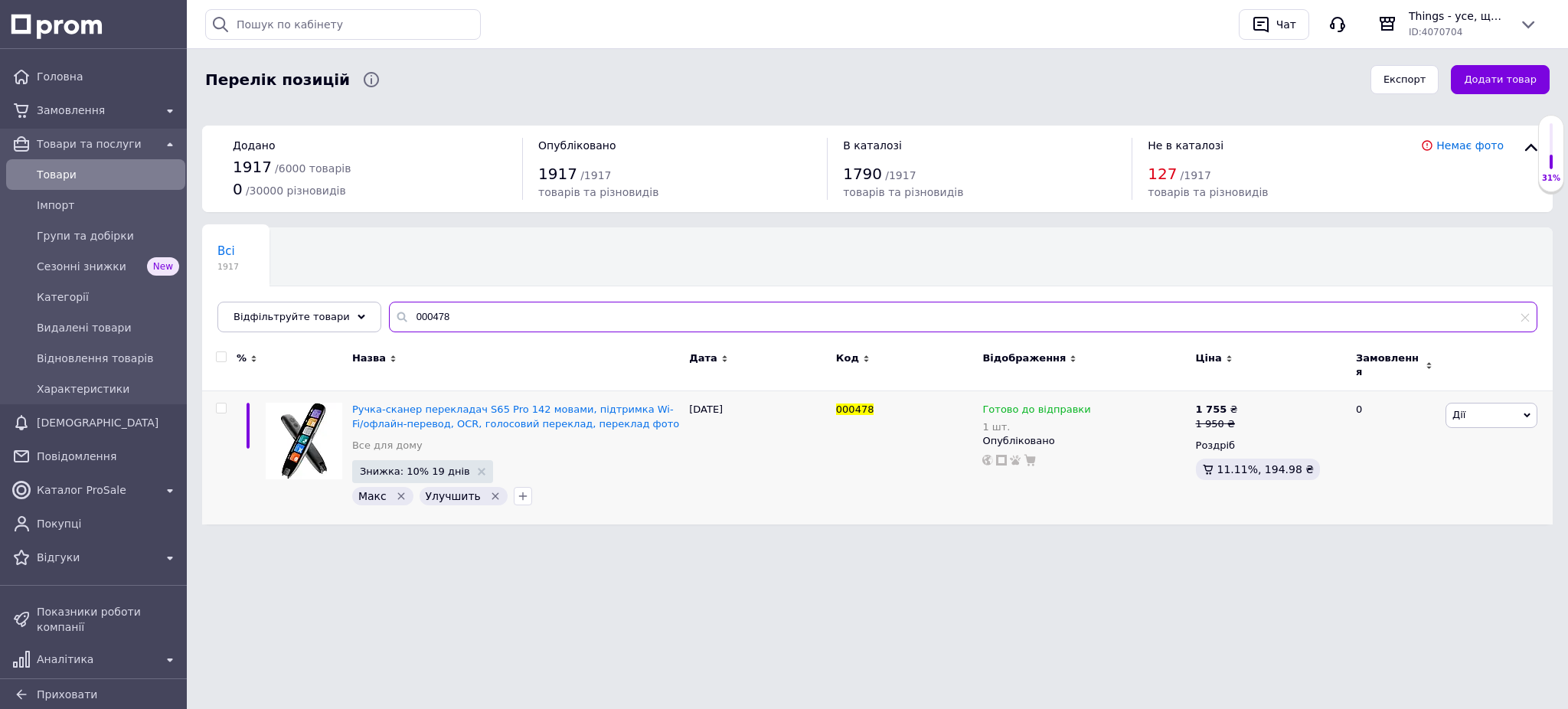
click at [463, 315] on input "000478" at bounding box center [963, 316] width 1148 height 31
paste input "367"
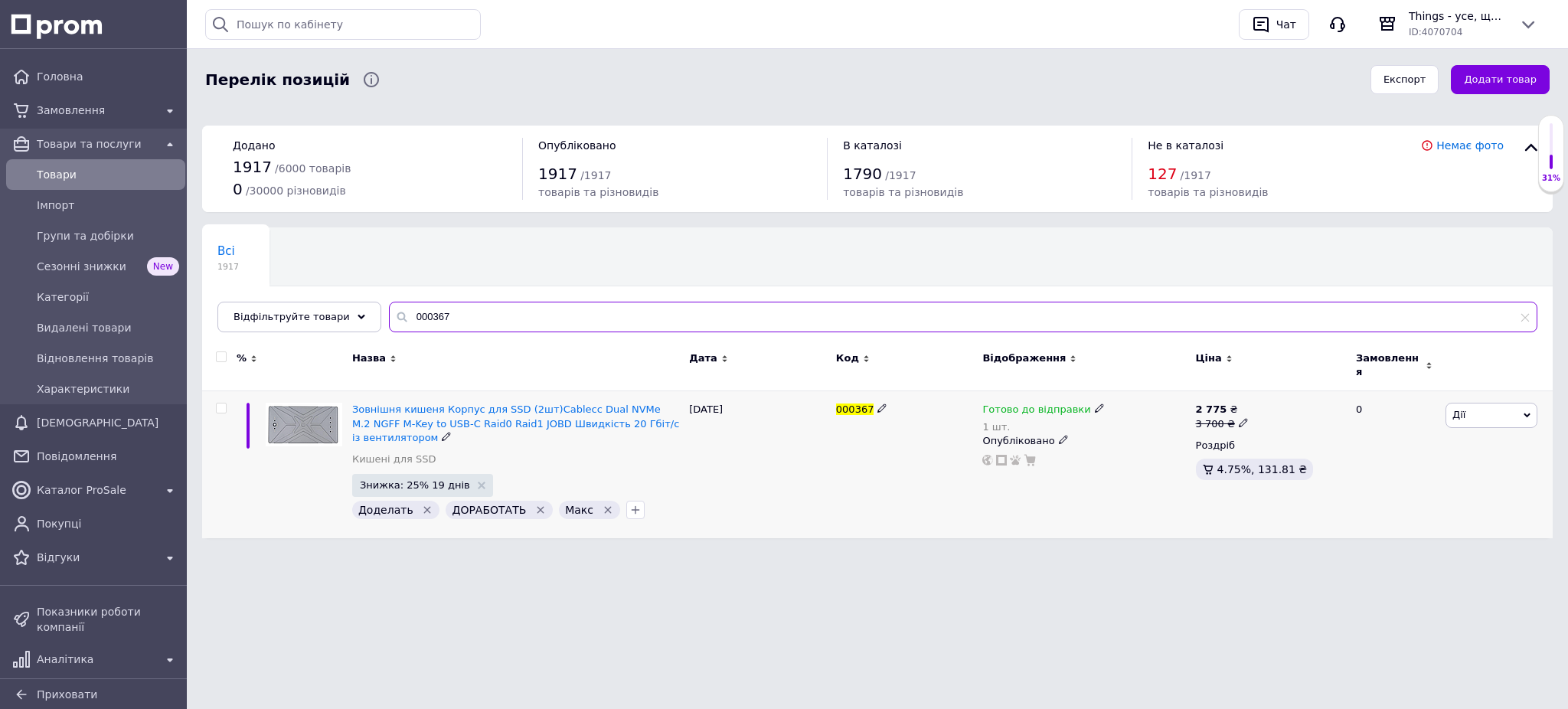
type input "000367"
click at [424, 507] on icon "Видалити мітку" at bounding box center [427, 510] width 7 height 7
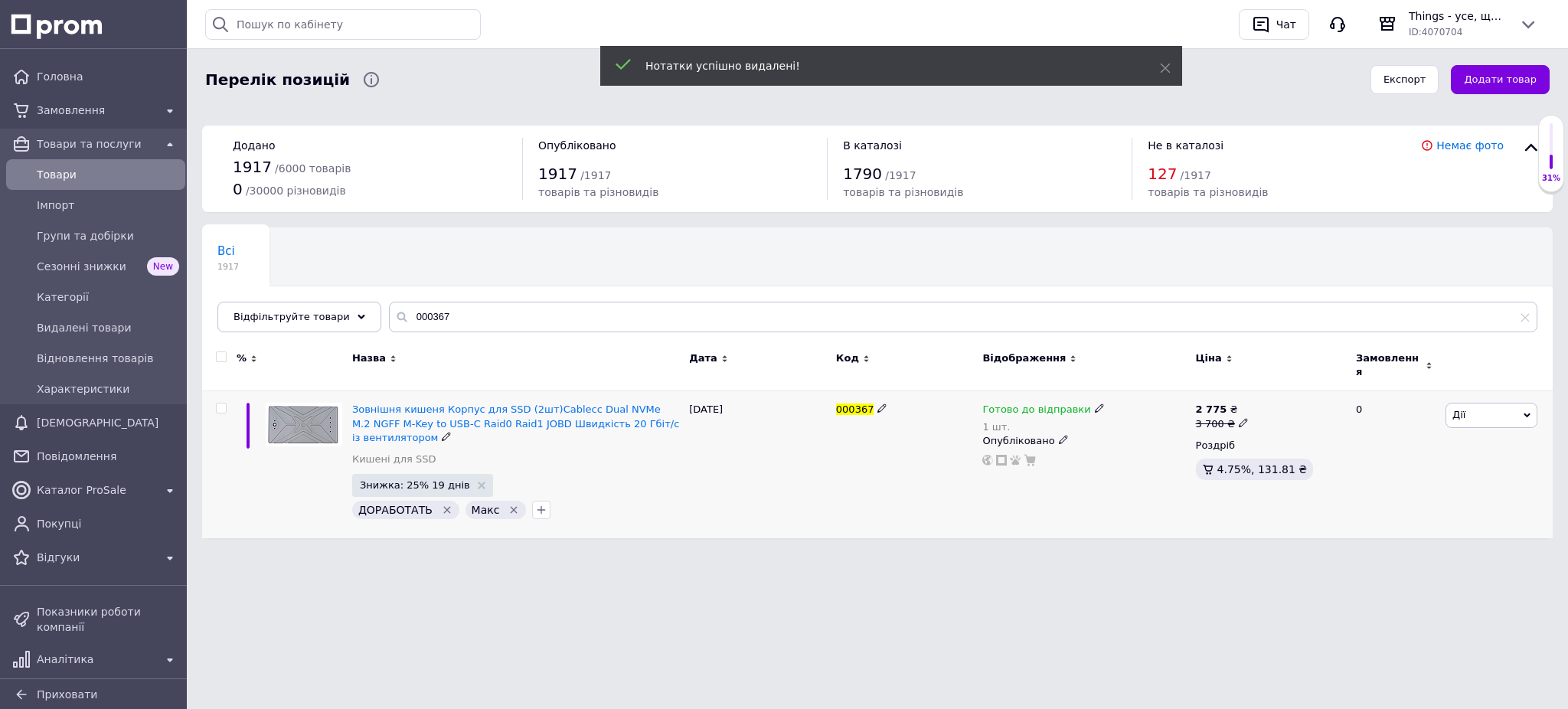
click at [441, 503] on icon "Видалити мітку" at bounding box center [446, 509] width 12 height 12
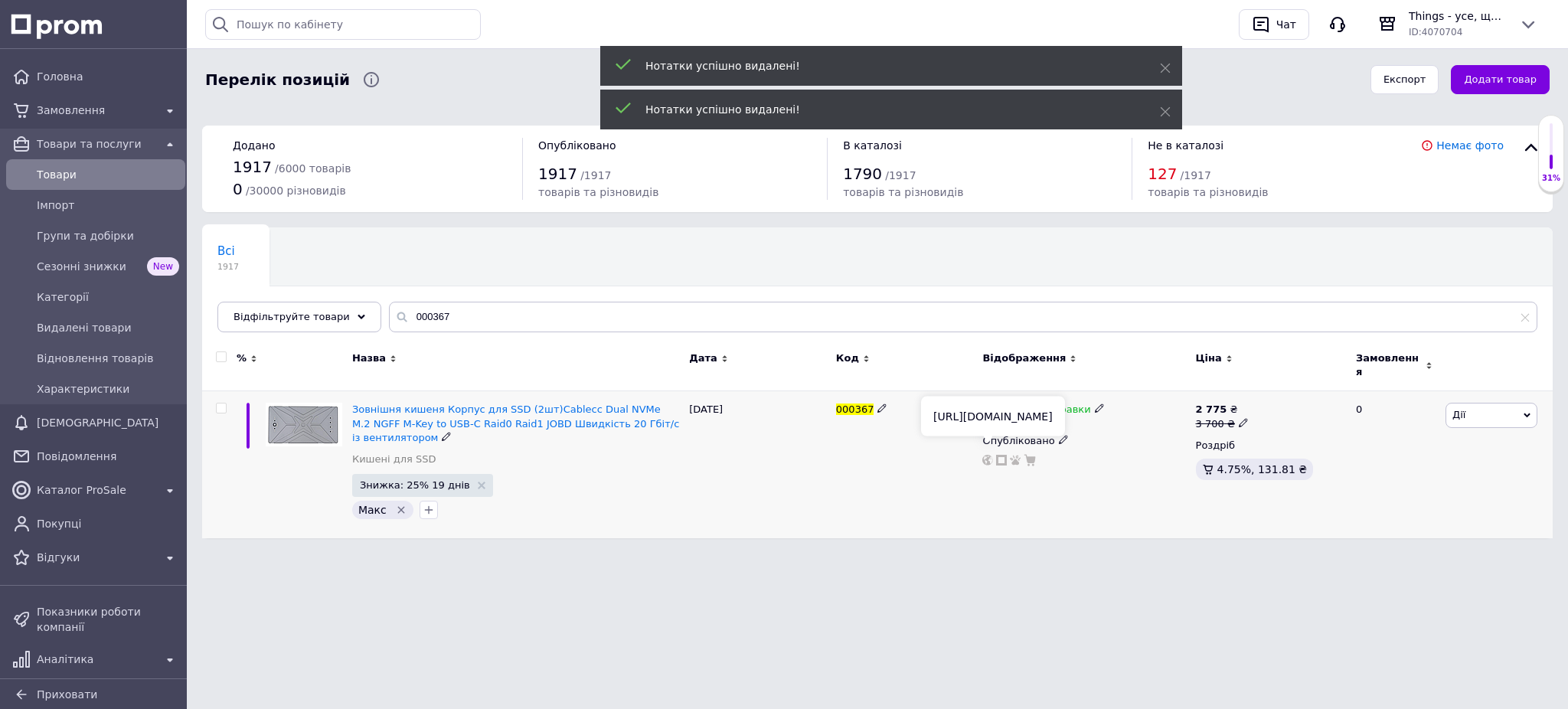
click at [988, 455] on use at bounding box center [987, 459] width 10 height 10
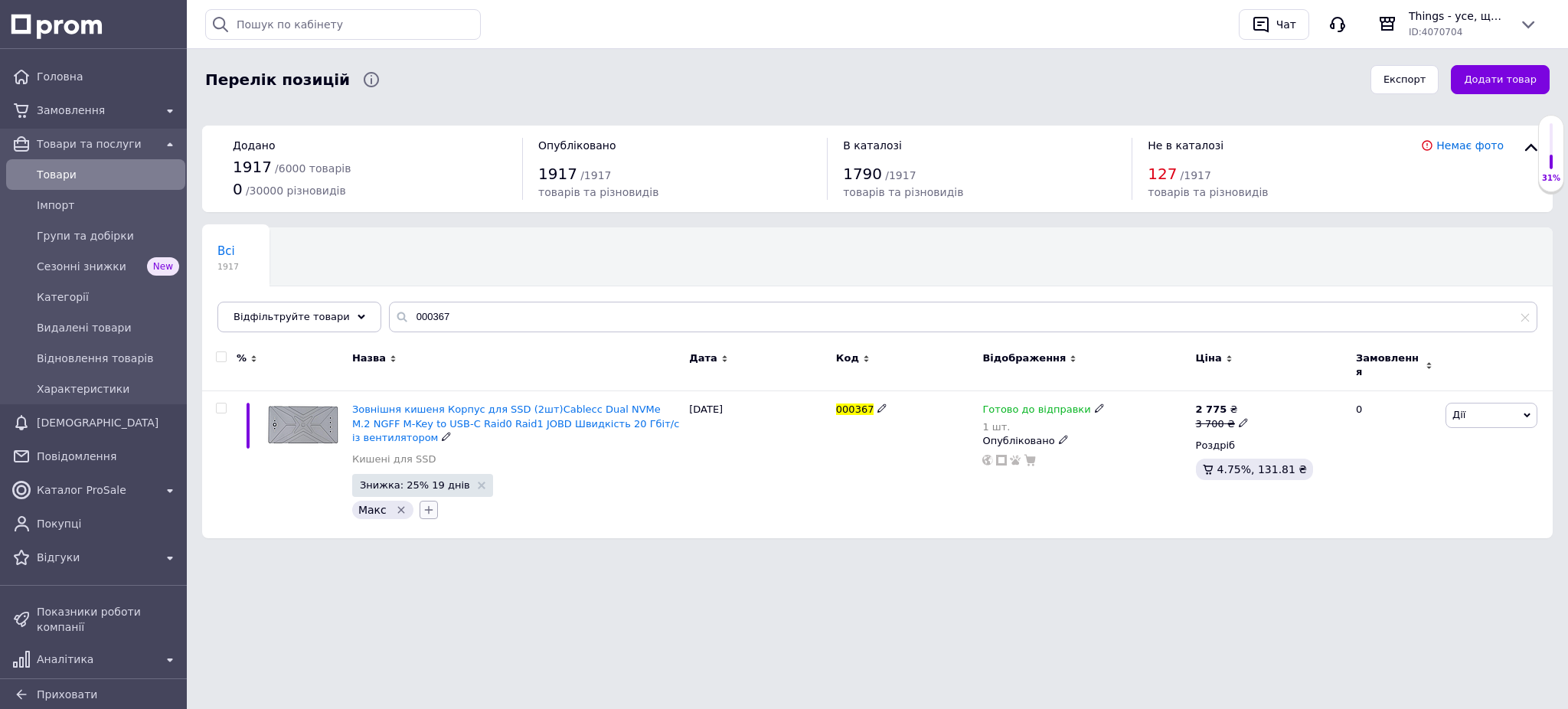
click at [428, 503] on icon "button" at bounding box center [428, 509] width 12 height 12
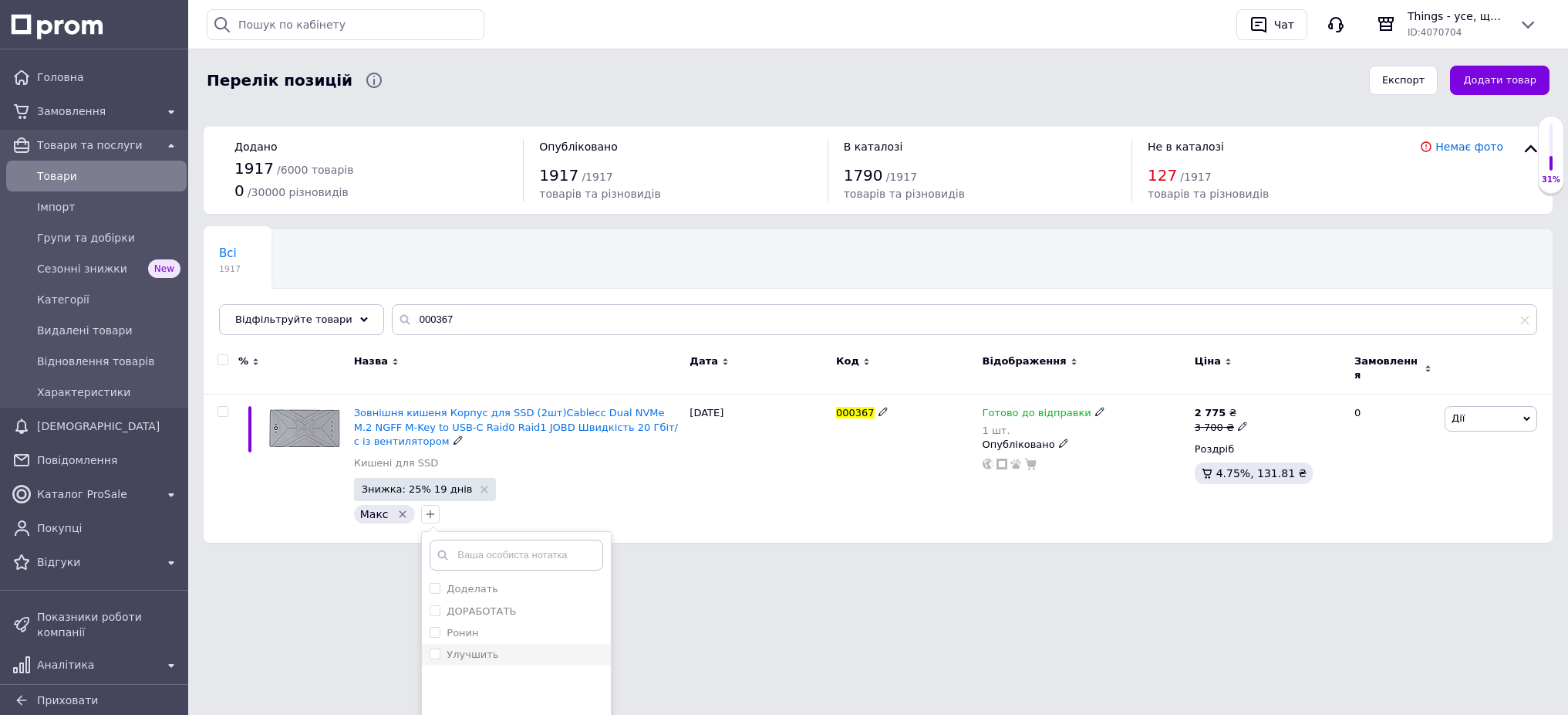
click at [433, 648] on input "Улучшить" at bounding box center [435, 653] width 10 height 10
checkbox input "true"
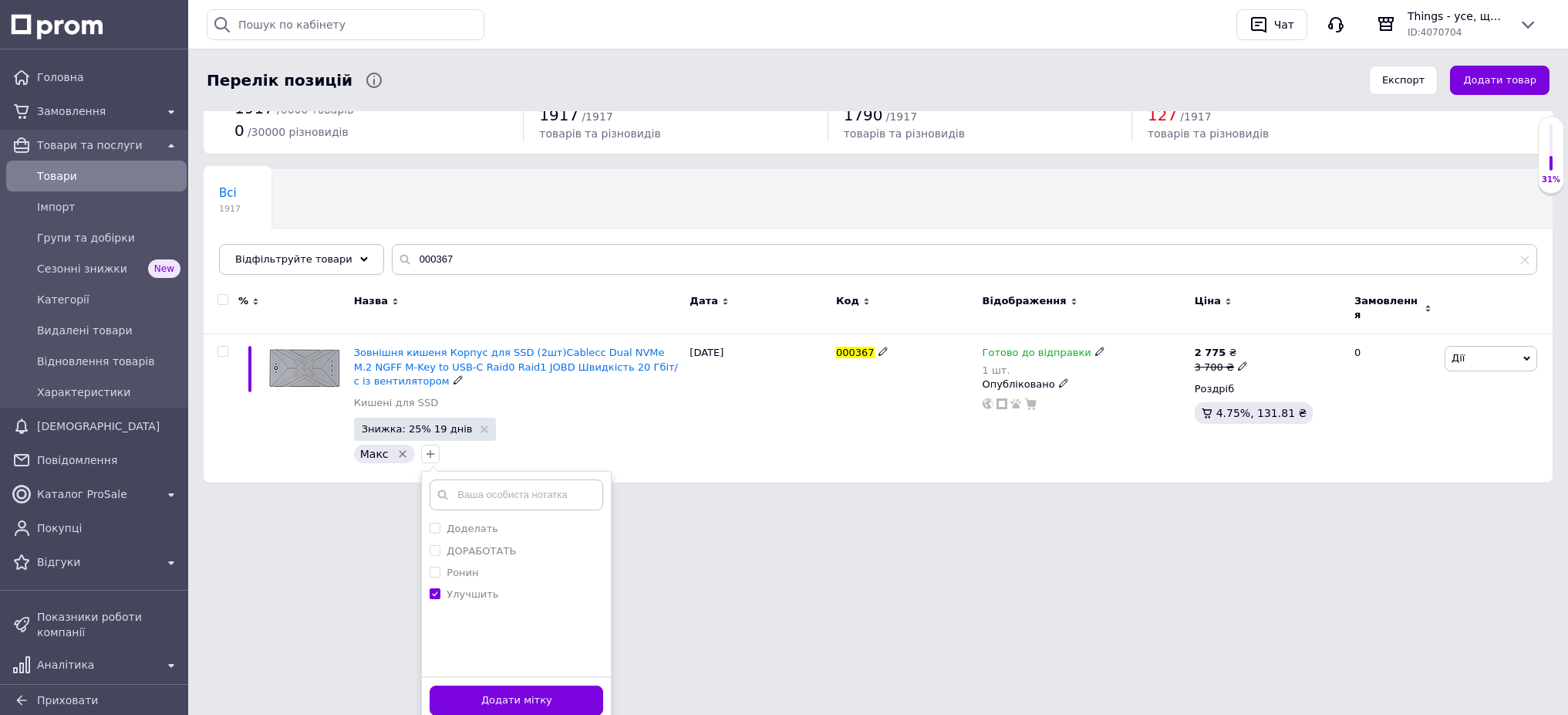
click at [555, 686] on button "Додати мітку" at bounding box center [517, 701] width 173 height 30
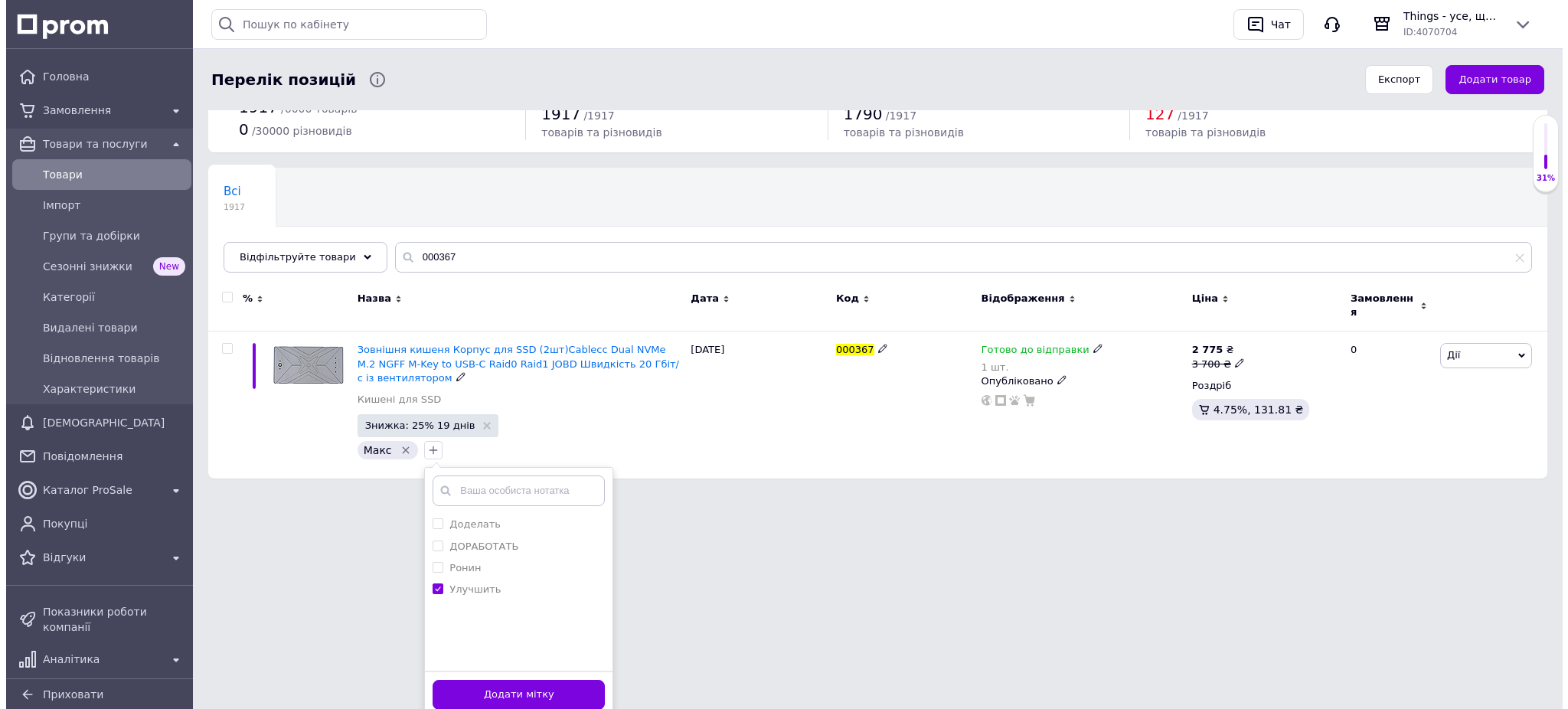
scroll to position [0, 0]
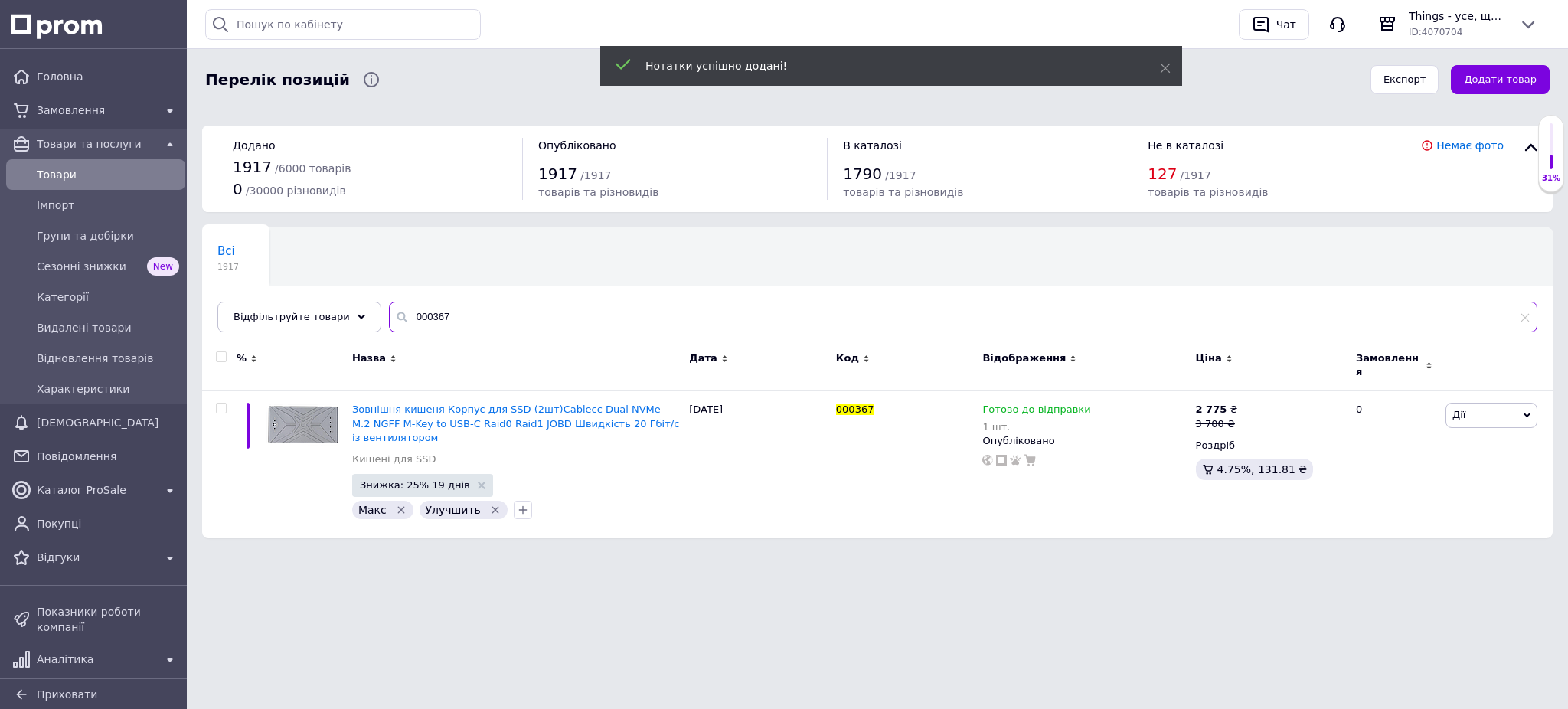
click at [469, 321] on input "000367" at bounding box center [963, 316] width 1148 height 31
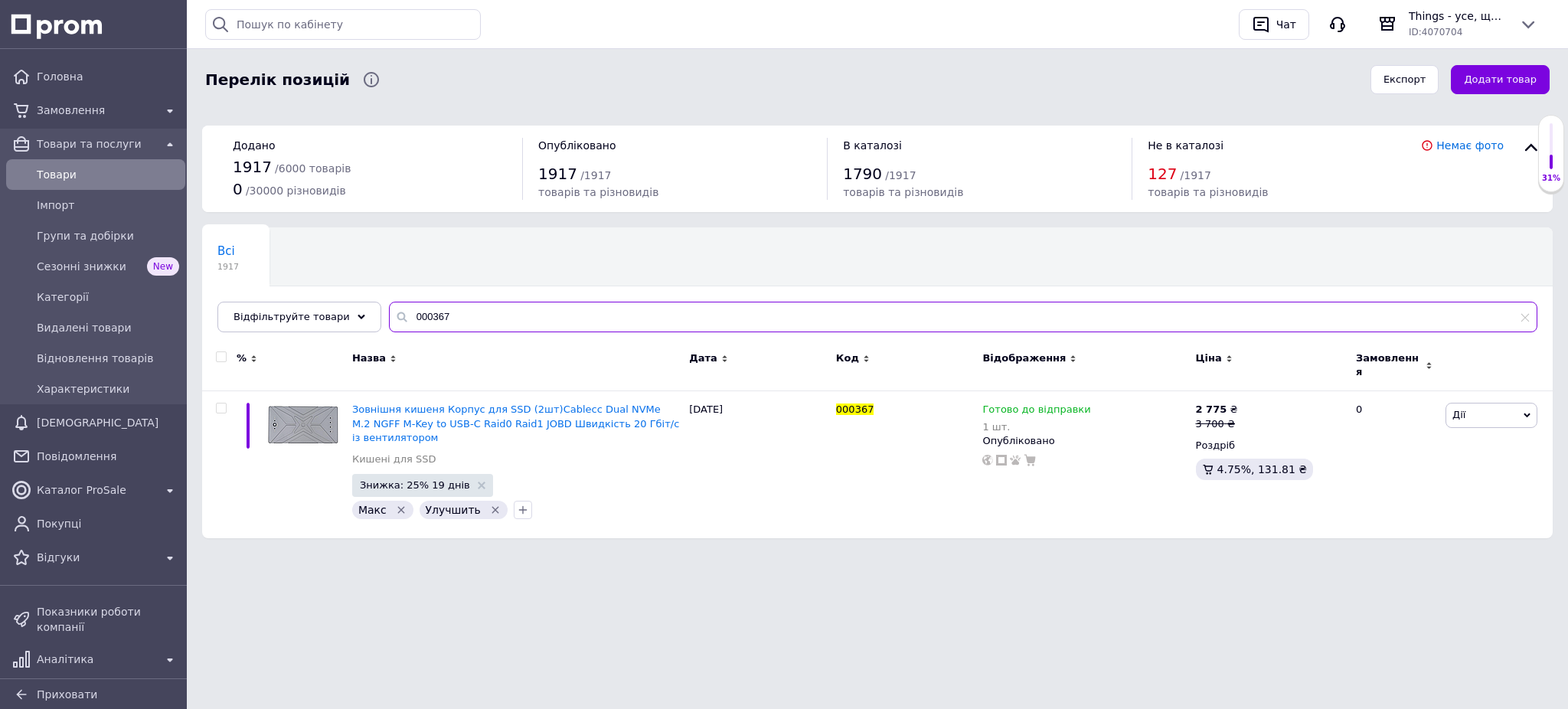
click at [469, 321] on input "000367" at bounding box center [963, 316] width 1148 height 31
click at [451, 314] on input "000367" at bounding box center [963, 316] width 1148 height 31
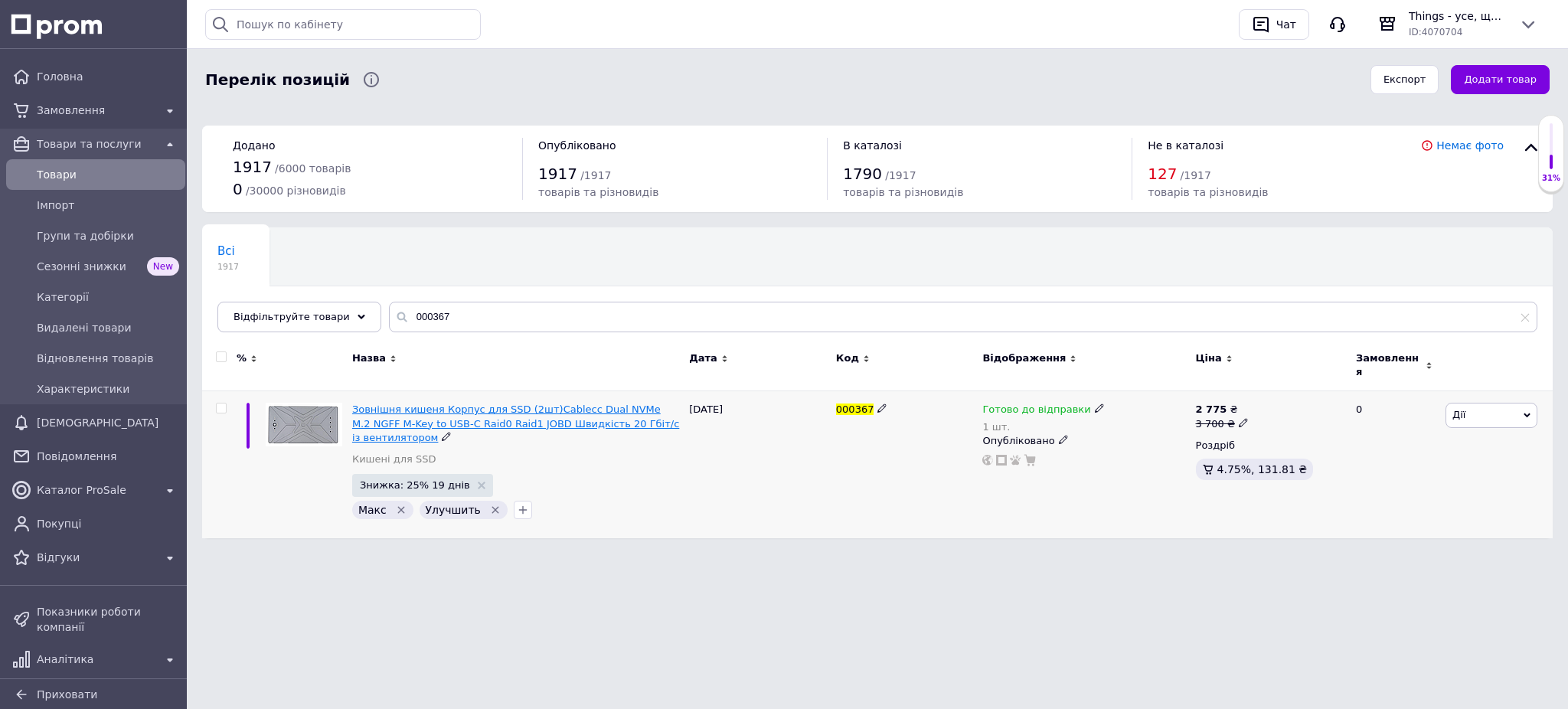
click at [559, 406] on span "Зовнішня кишеня Корпус для SSD (2шт)Cablecc Dual NVMe M.2 NGFF M-Key to USB-C R…" at bounding box center [515, 423] width 327 height 39
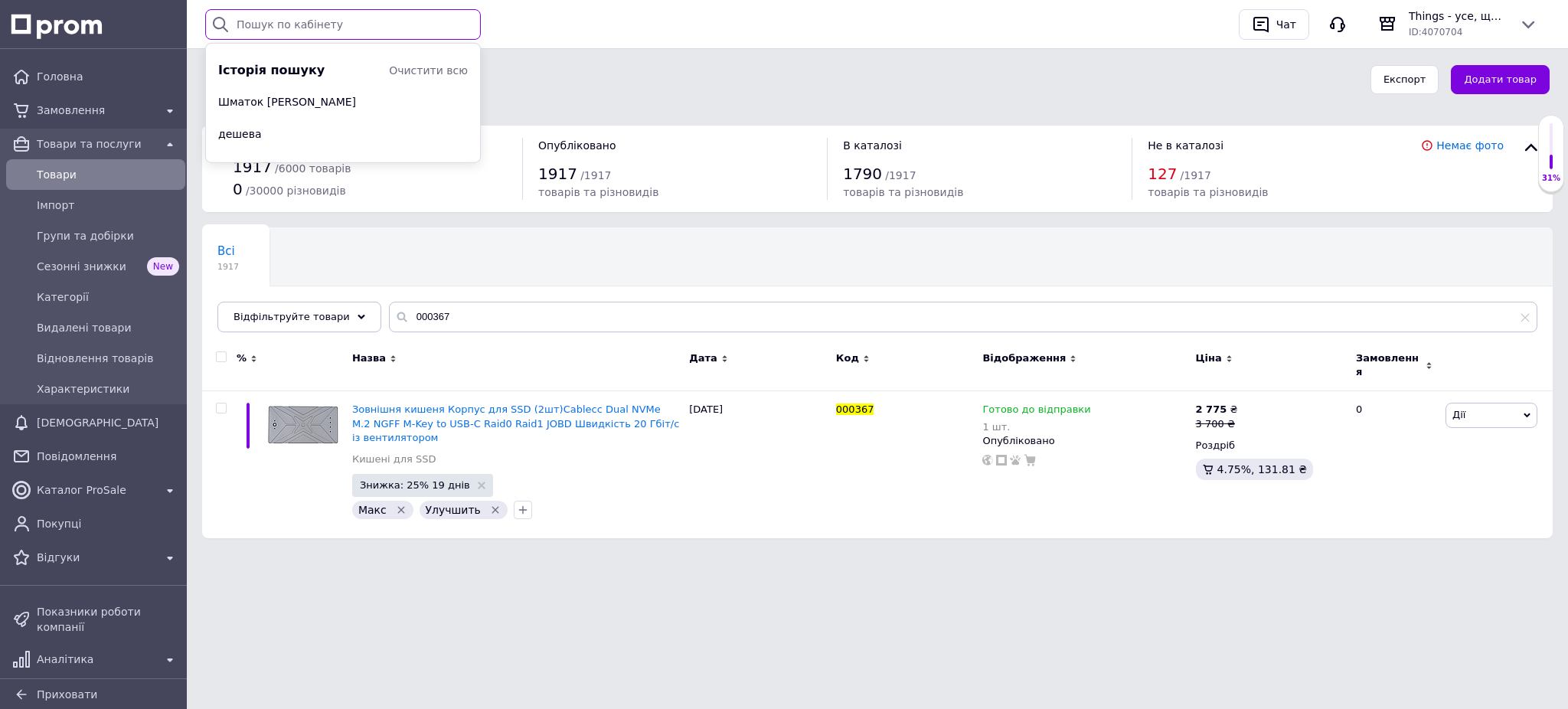
click at [330, 23] on input "text" at bounding box center [342, 24] width 276 height 31
